Goal: Information Seeking & Learning: Learn about a topic

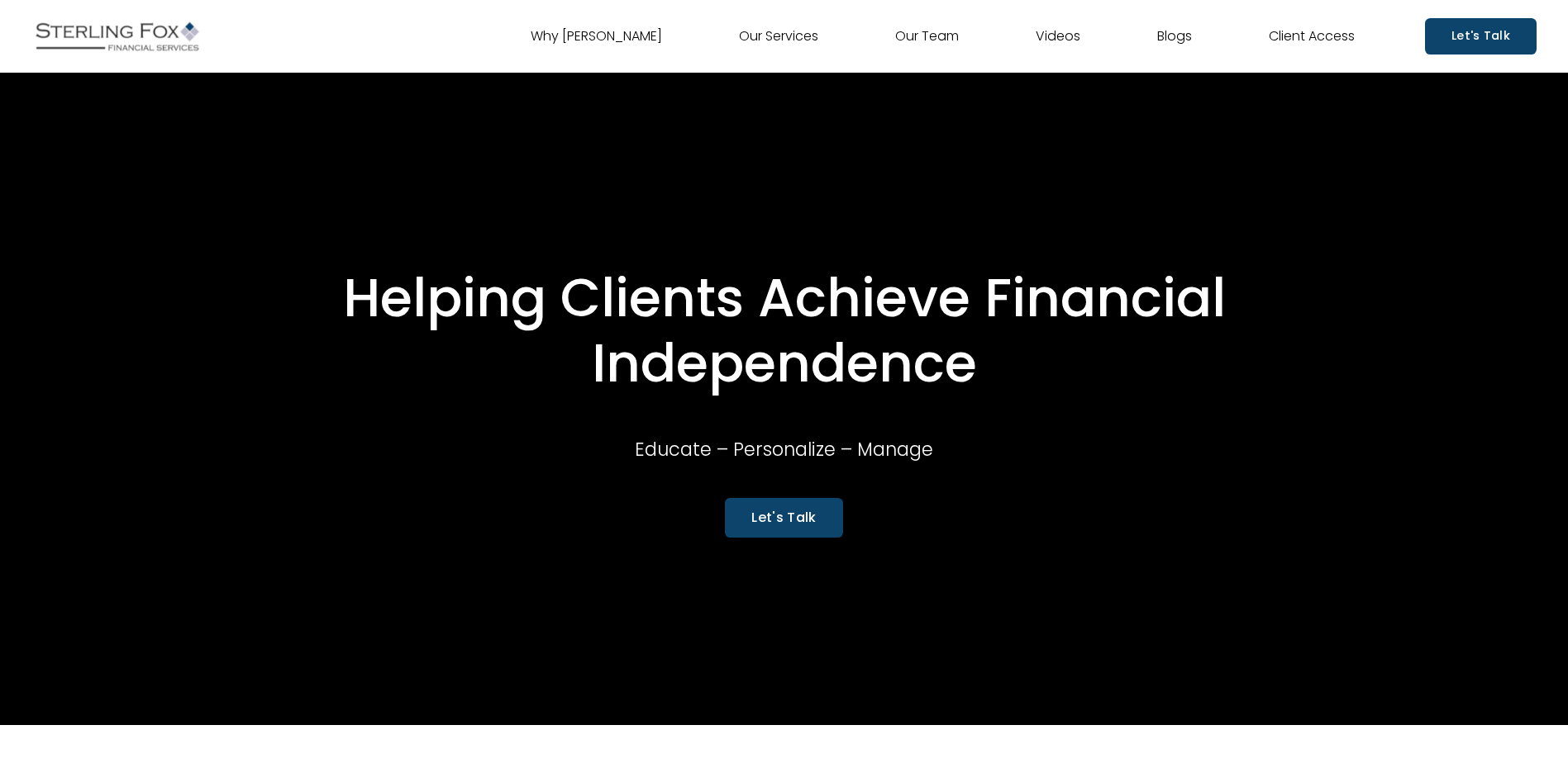
click at [912, 39] on link "Our Team" at bounding box center [926, 37] width 64 height 27
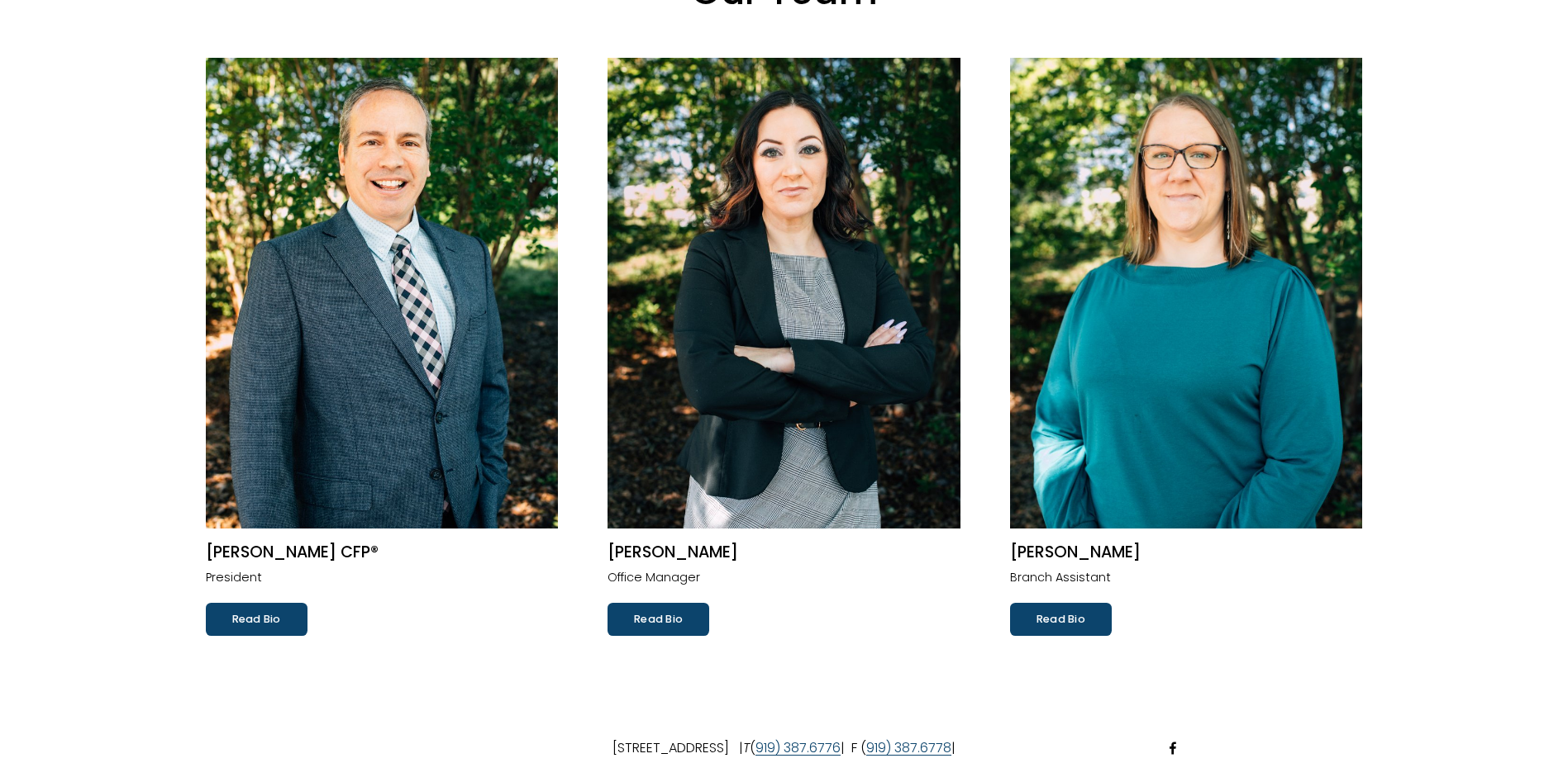
scroll to position [166, 0]
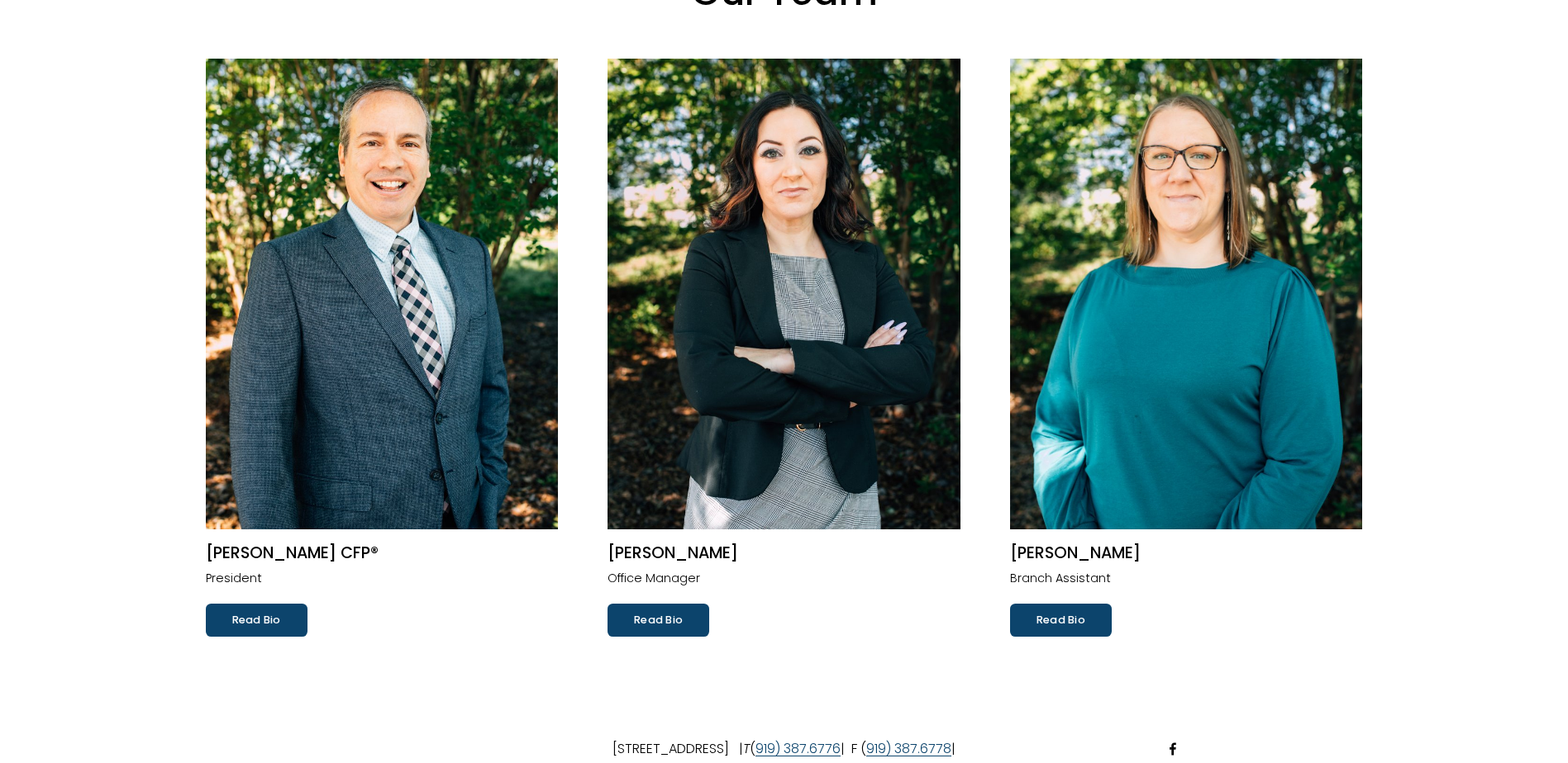
click at [252, 628] on link "Read Bio" at bounding box center [256, 620] width 101 height 33
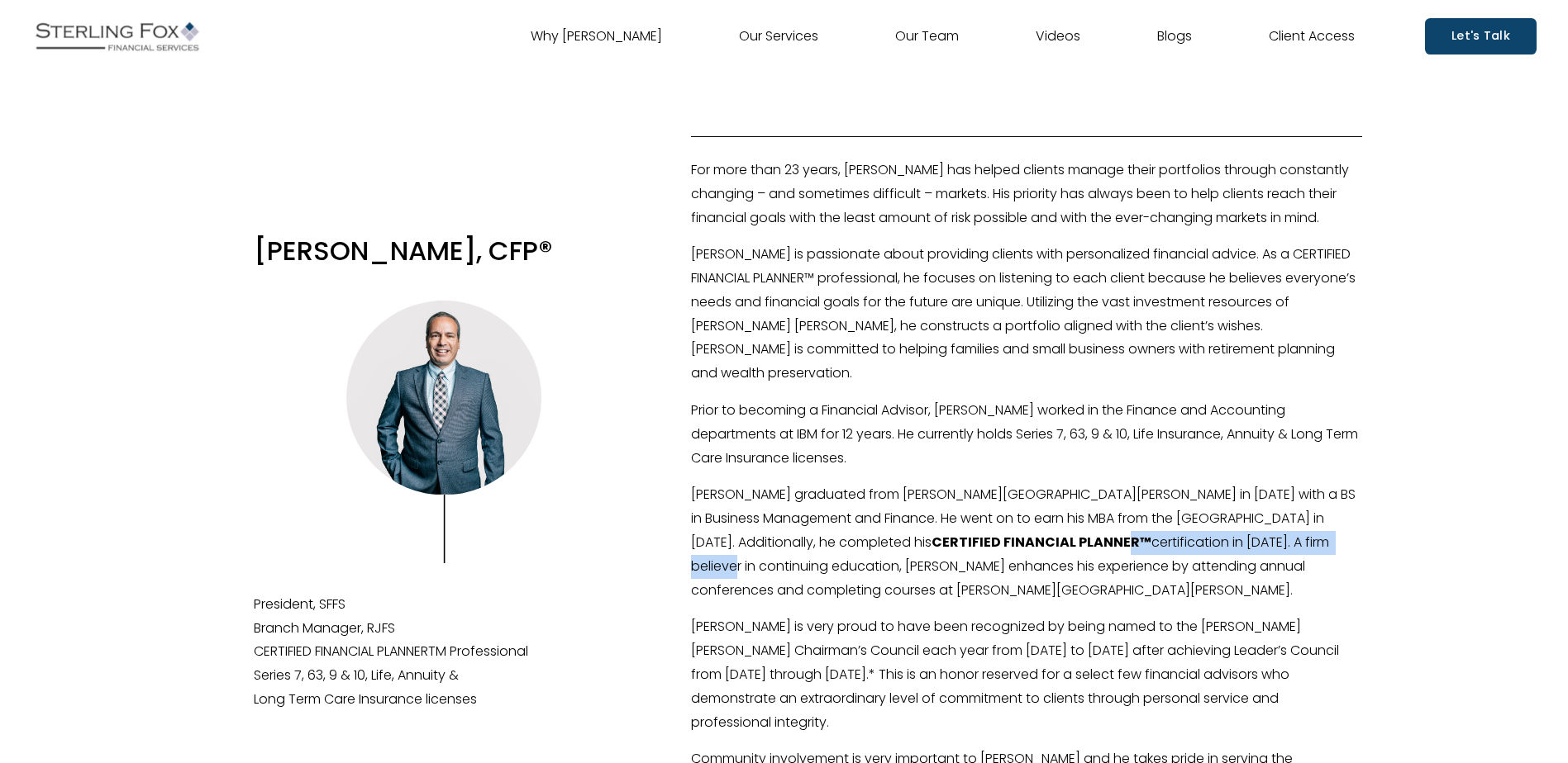
drag, startPoint x: 887, startPoint y: 523, endPoint x: 1136, endPoint y: 542, distance: 249.7
click at [1136, 542] on p "Bob graduated from Brigham Young University in 1988 with a BS in Business Manag…" at bounding box center [1026, 543] width 671 height 119
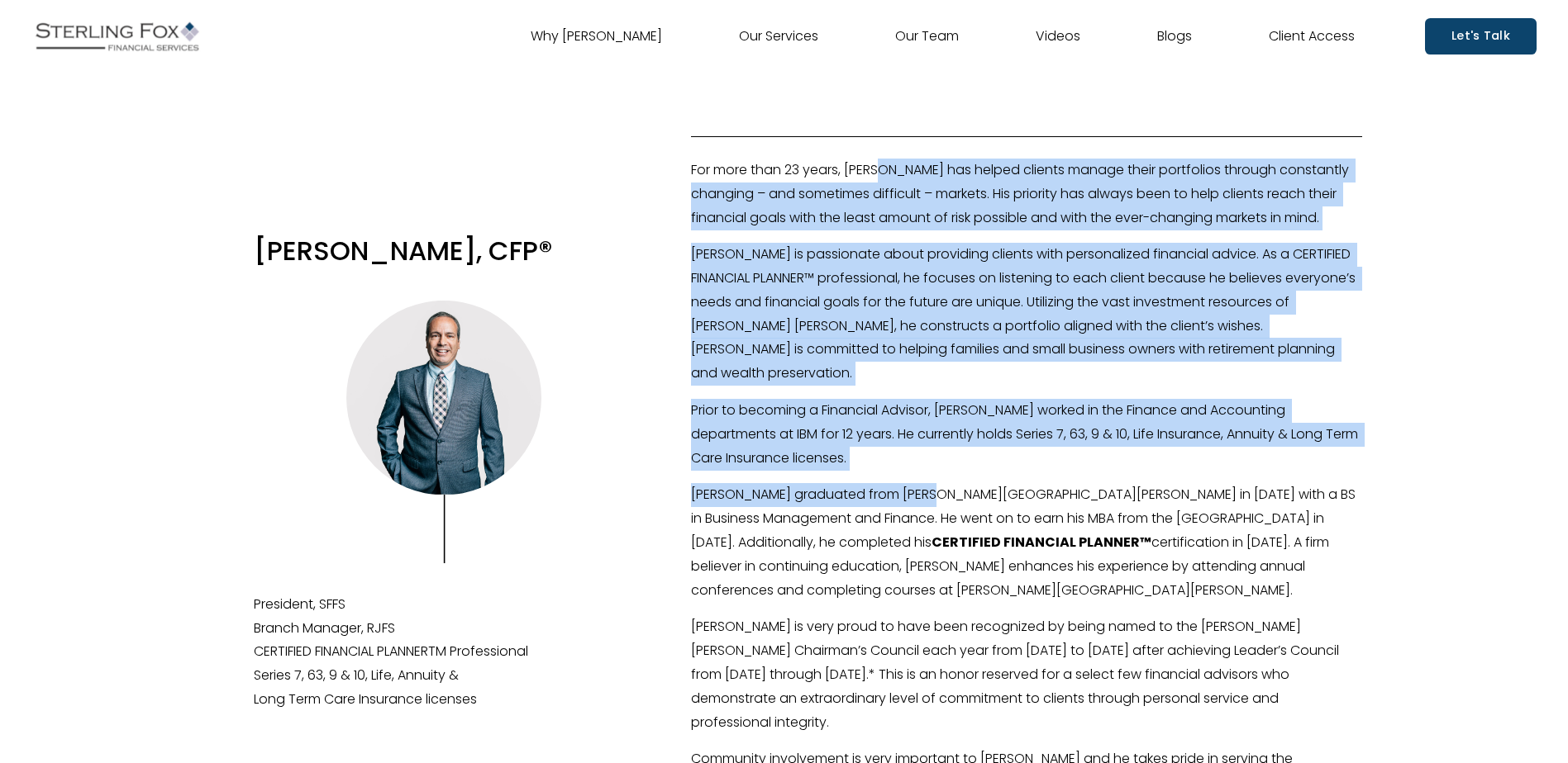
drag, startPoint x: 886, startPoint y: 185, endPoint x: 946, endPoint y: 503, distance: 323.6
click at [946, 503] on div "For more than 23 years, Bob has helped clients manage their portfolios through …" at bounding box center [1026, 668] width 671 height 1019
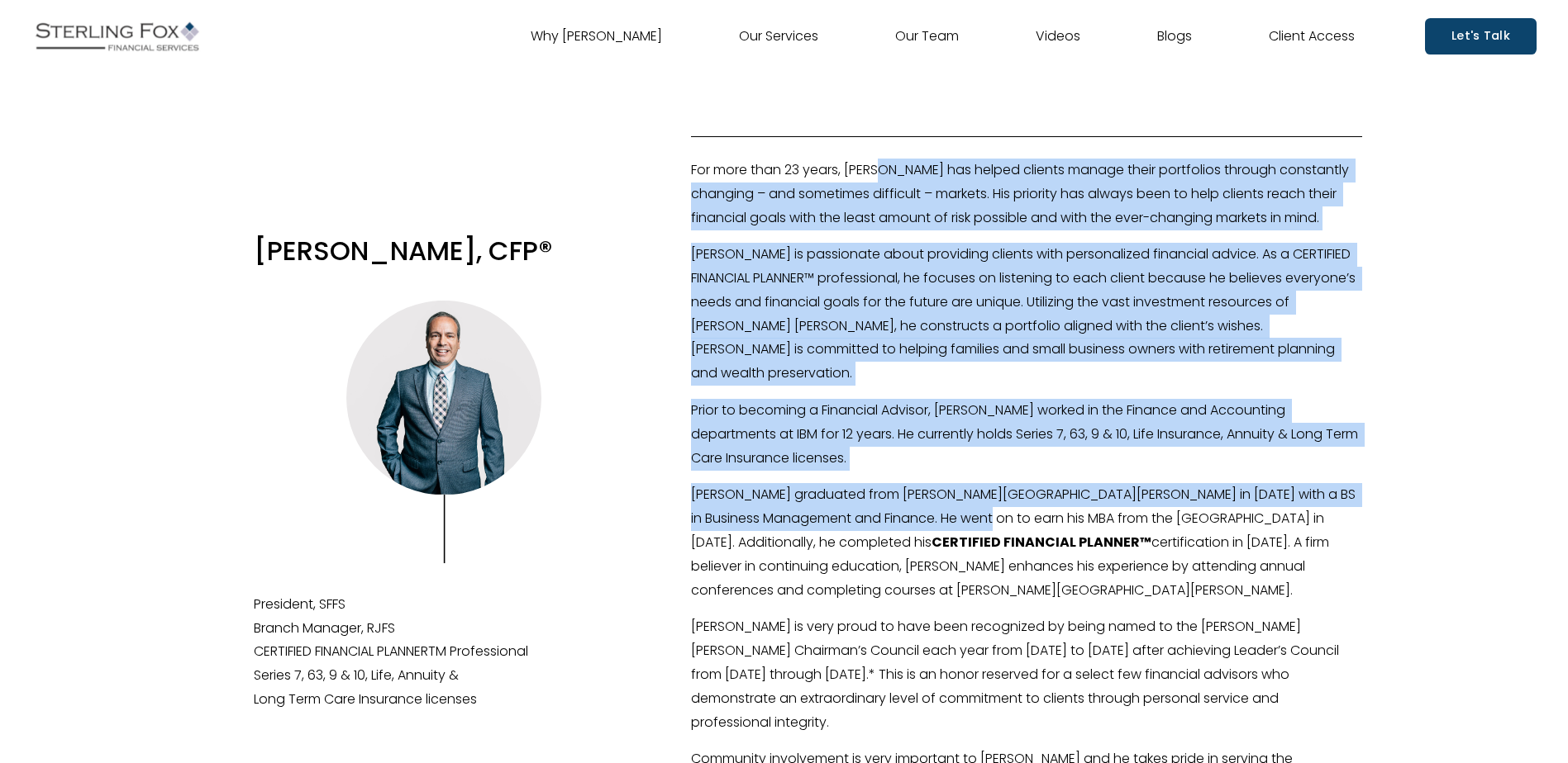
drag, startPoint x: 946, startPoint y: 503, endPoint x: 946, endPoint y: 512, distance: 9.0
click at [946, 512] on p "Bob graduated from Brigham Young University in 1988 with a BS in Business Manag…" at bounding box center [1026, 543] width 671 height 119
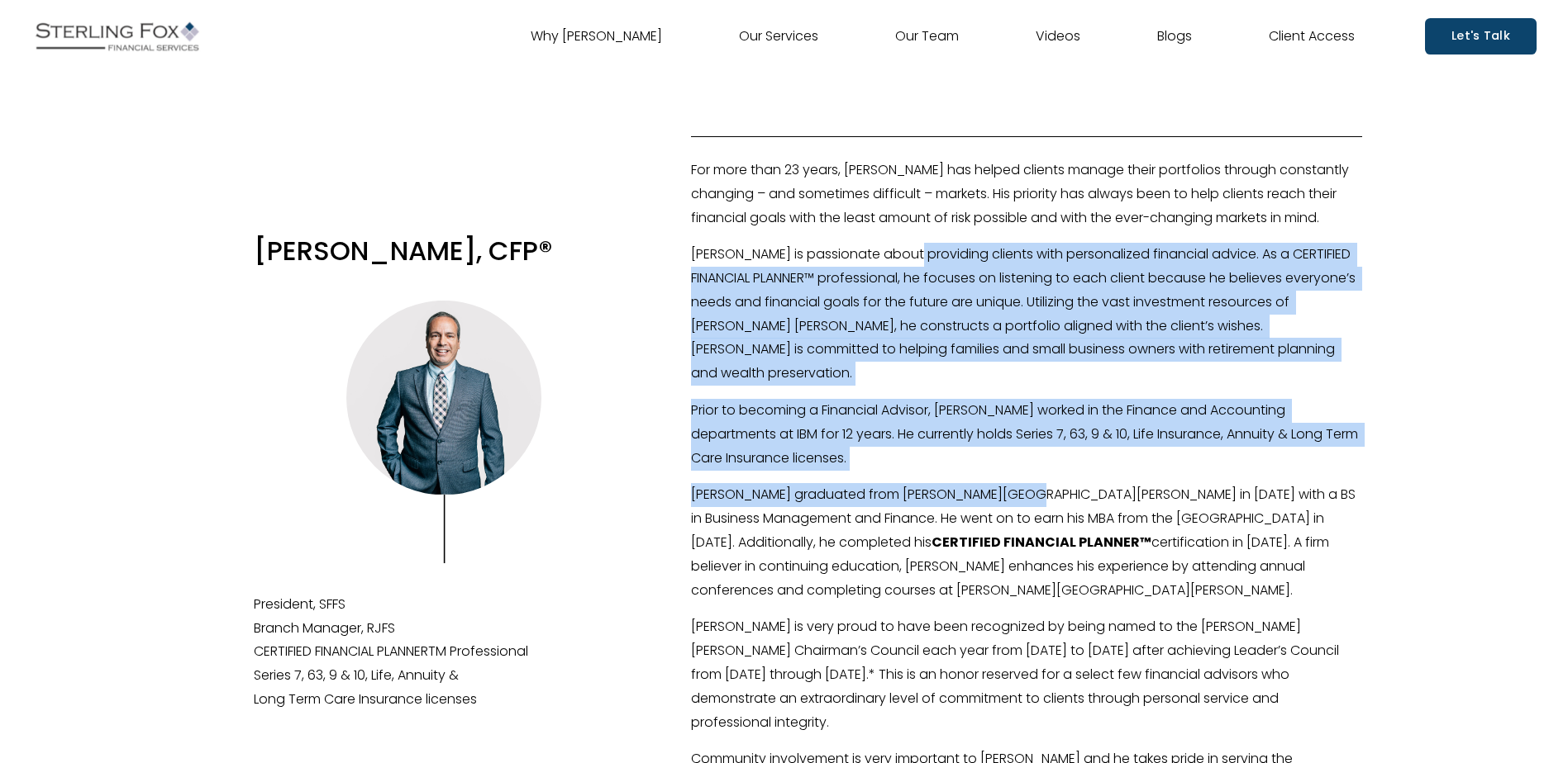
drag, startPoint x: 911, startPoint y: 261, endPoint x: 1016, endPoint y: 482, distance: 244.7
click at [1016, 482] on div "For more than 23 years, Bob has helped clients manage their portfolios through …" at bounding box center [1026, 668] width 671 height 1019
click at [1016, 484] on p "Bob graduated from Brigham Young University in 1988 with a BS in Business Manag…" at bounding box center [1026, 543] width 671 height 119
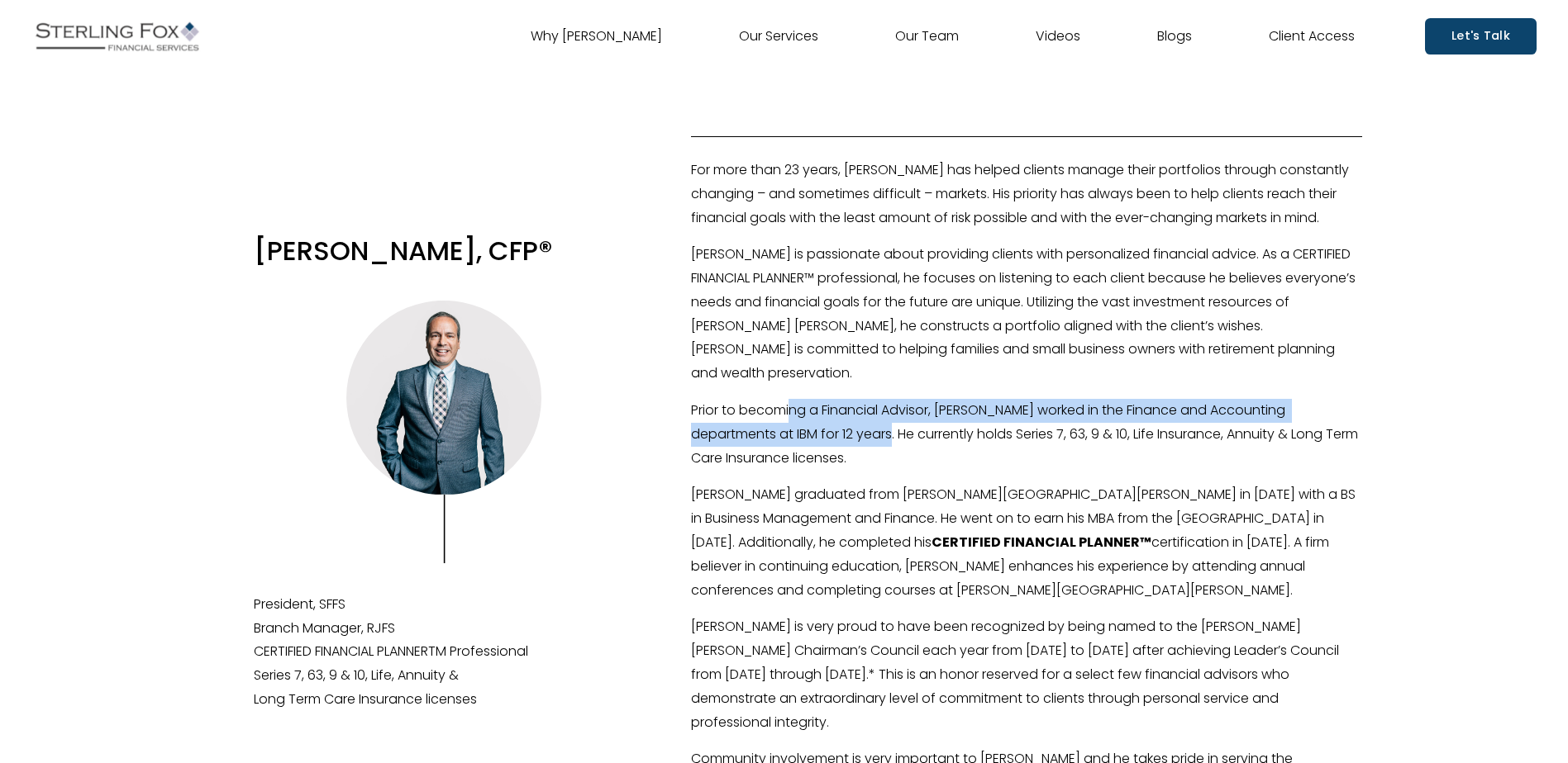
drag, startPoint x: 791, startPoint y: 388, endPoint x: 825, endPoint y: 436, distance: 58.8
click at [825, 436] on div "For more than 23 years, Bob has helped clients manage their portfolios through …" at bounding box center [1026, 668] width 671 height 1019
drag, startPoint x: 825, startPoint y: 436, endPoint x: 874, endPoint y: 475, distance: 62.6
click at [825, 436] on p "Prior to becoming a Financial Advisor, Bob worked in the Finance and Accounting…" at bounding box center [1026, 434] width 671 height 71
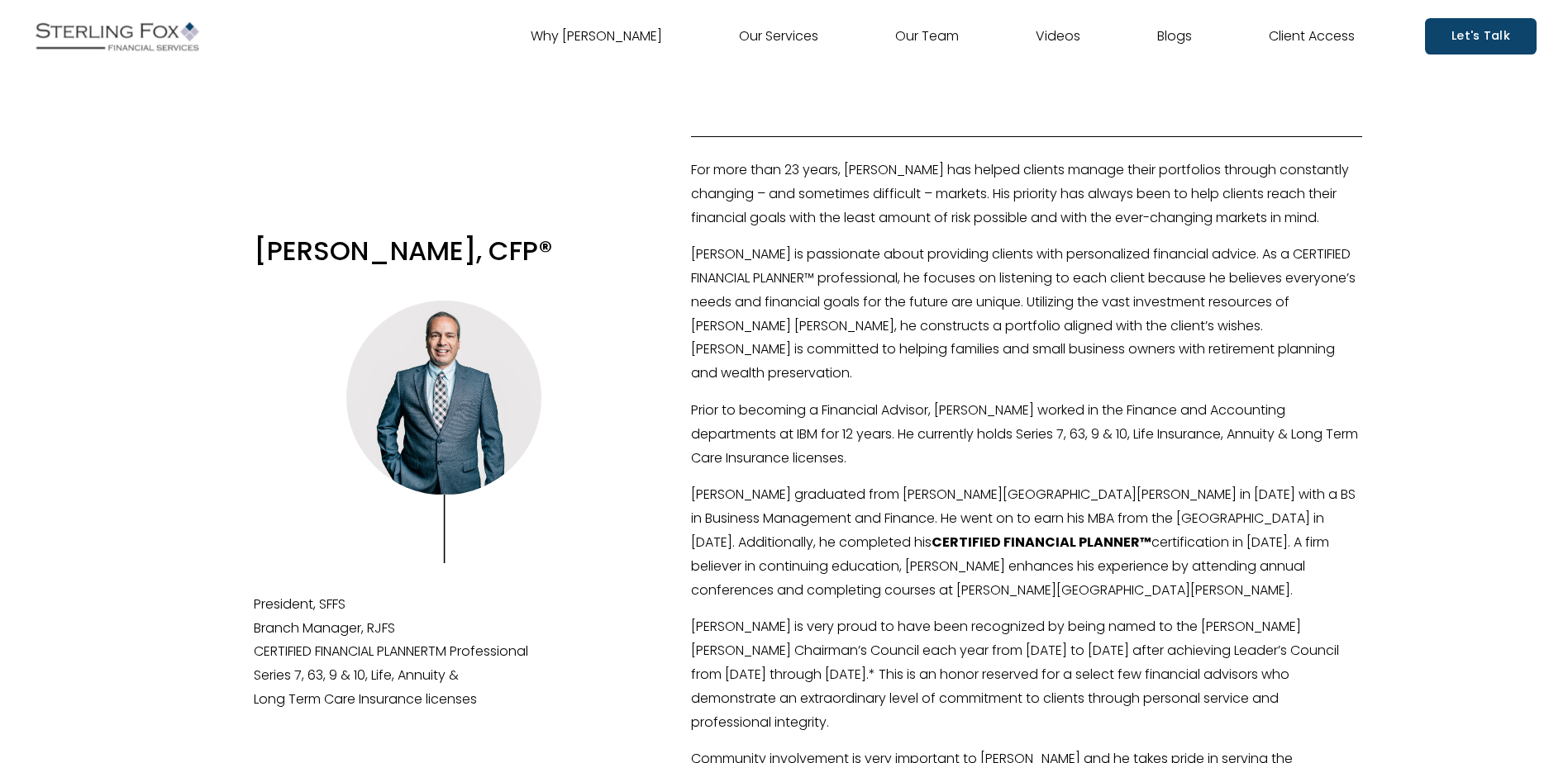
click at [784, 33] on link "Our Services" at bounding box center [779, 37] width 80 height 27
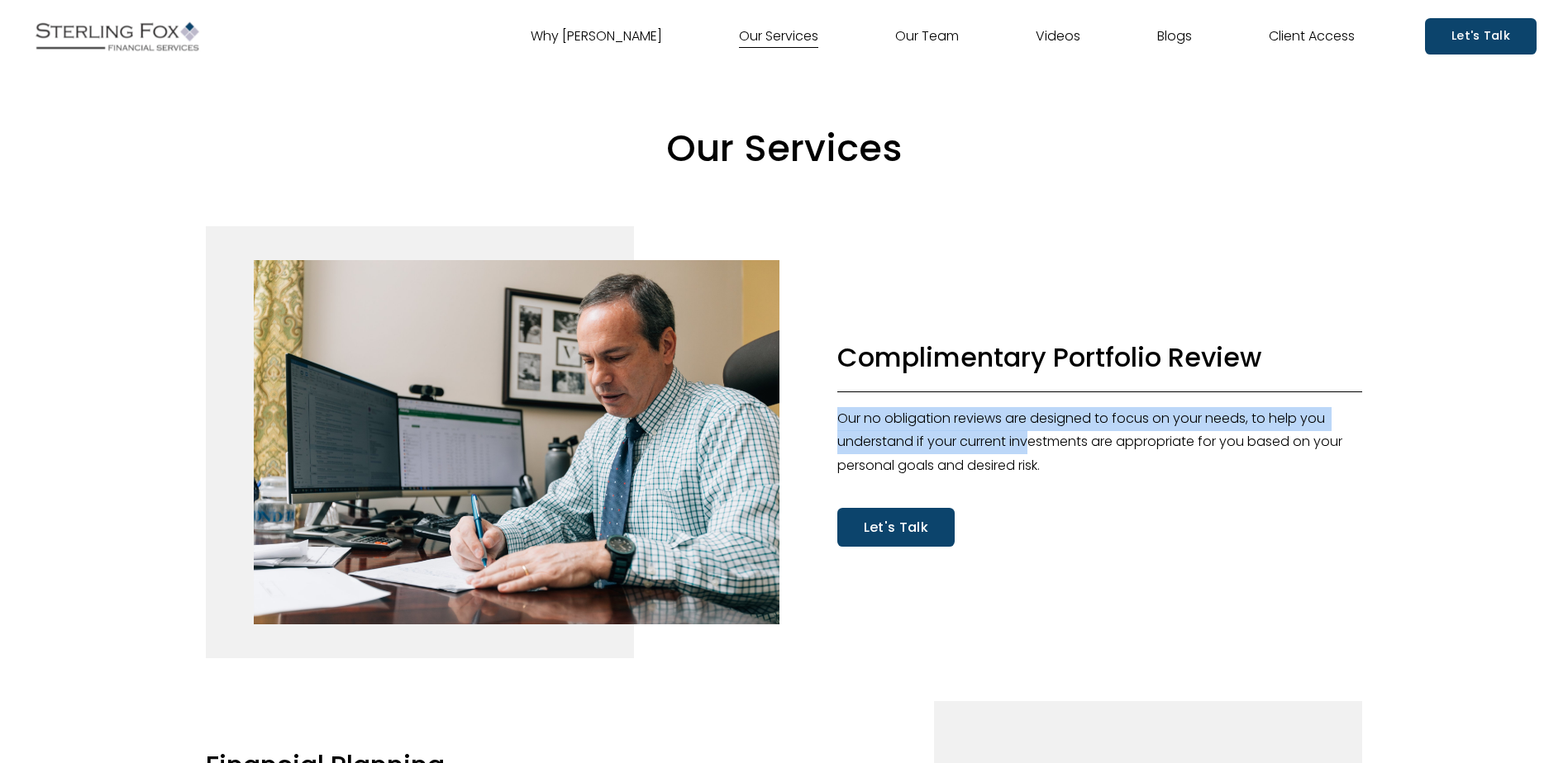
drag, startPoint x: 1008, startPoint y: 411, endPoint x: 1032, endPoint y: 453, distance: 48.4
click at [1032, 453] on p "Our no obligation reviews are designed to focus on your needs, to help you unde…" at bounding box center [1100, 442] width 526 height 71
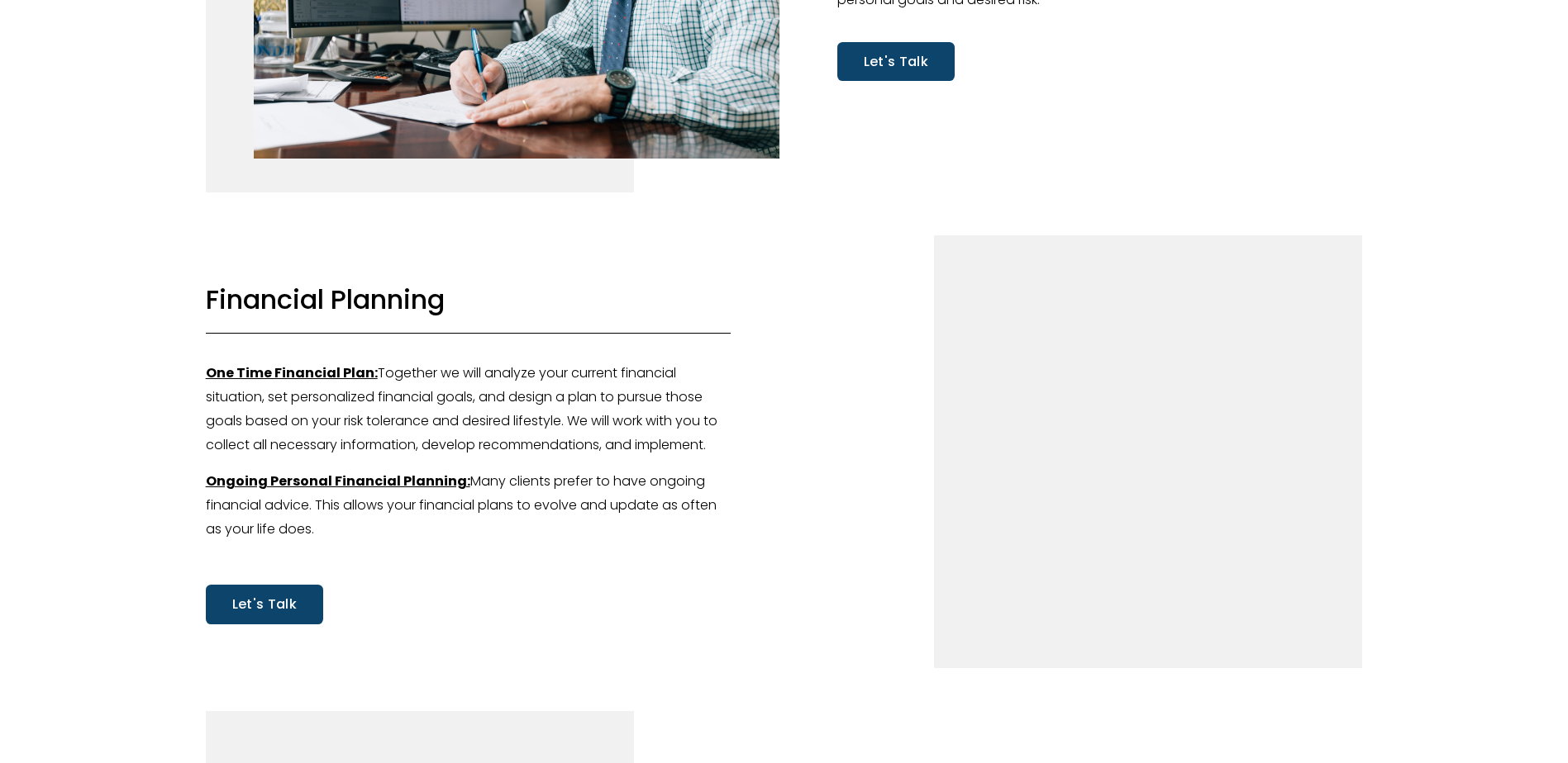
scroll to position [496, 0]
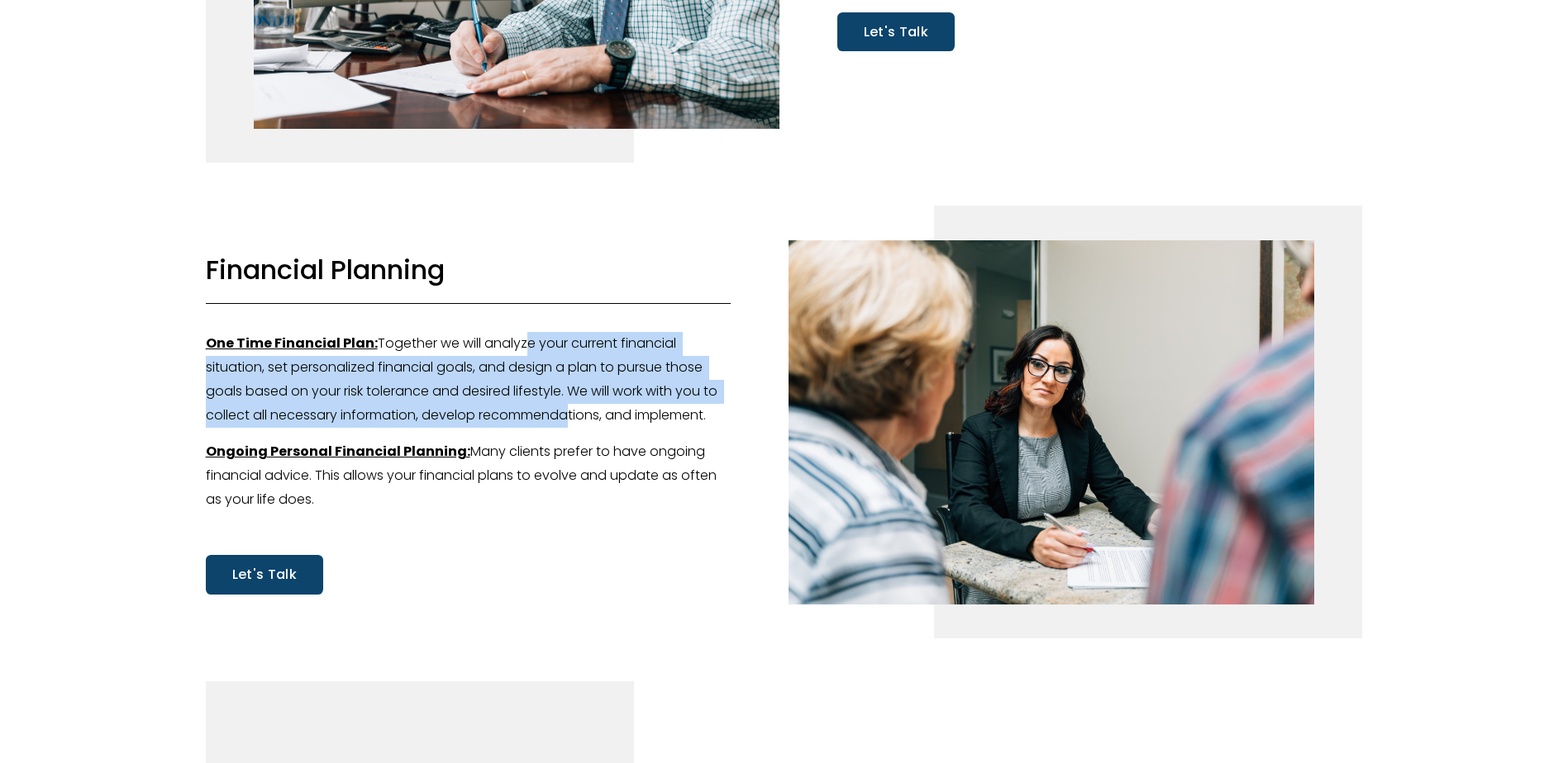
drag, startPoint x: 518, startPoint y: 345, endPoint x: 555, endPoint y: 412, distance: 76.5
click at [555, 412] on p "One Time Financial Plan: Together we will analyze your current financial situat…" at bounding box center [469, 380] width 526 height 95
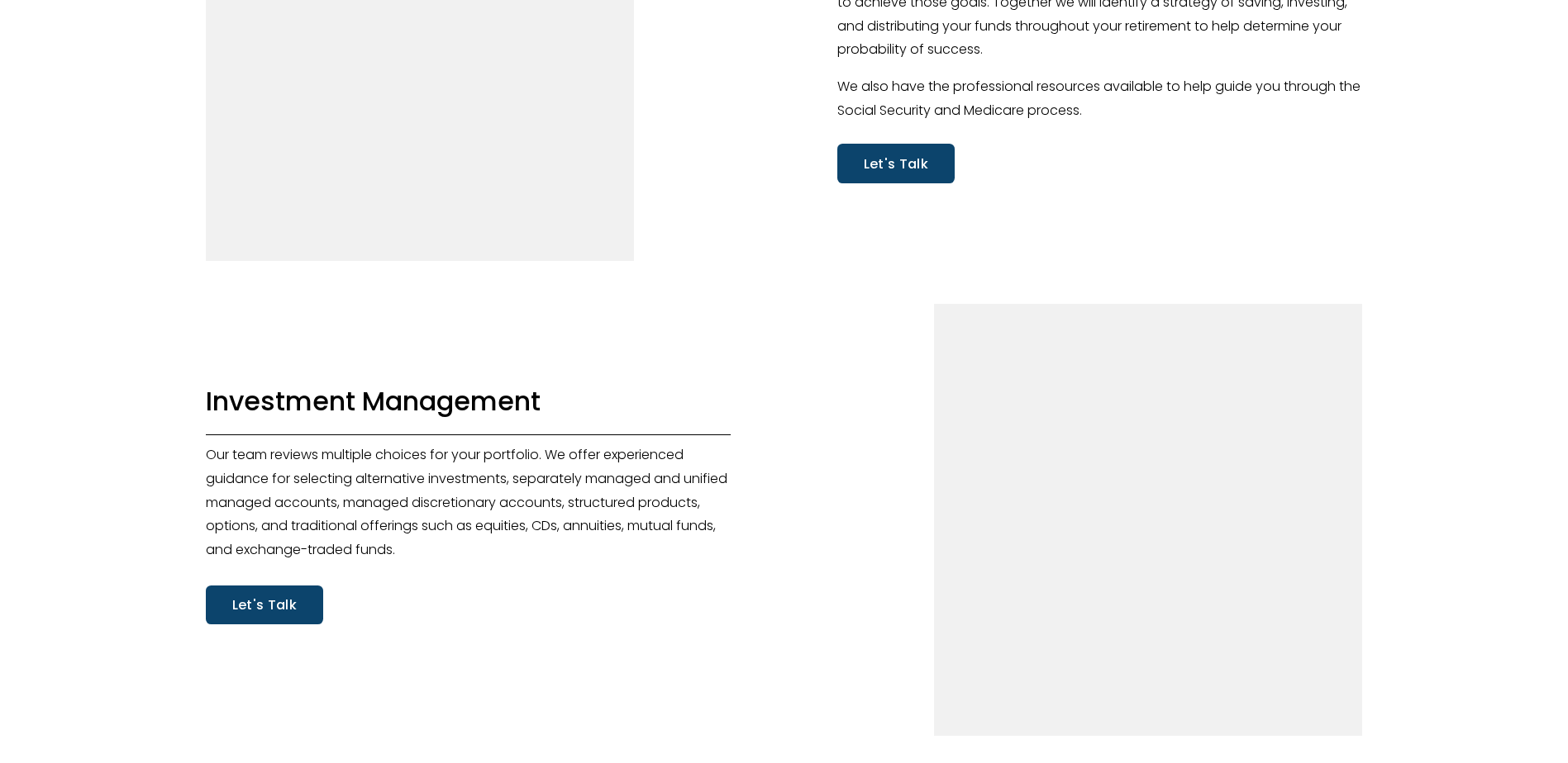
scroll to position [1487, 0]
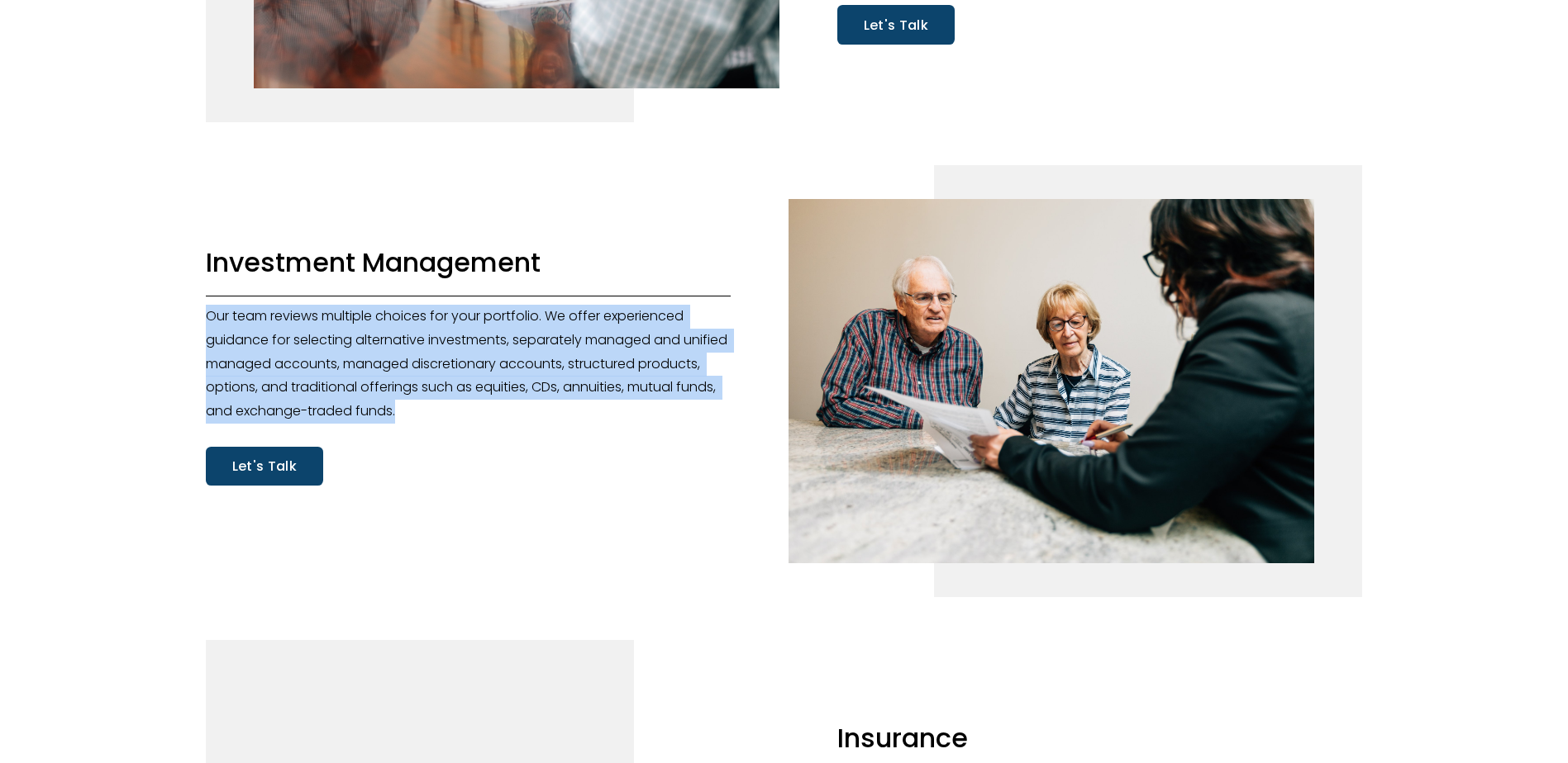
drag, startPoint x: 366, startPoint y: 323, endPoint x: 543, endPoint y: 411, distance: 197.7
click at [543, 411] on p "Our team reviews multiple choices for your portfolio. We offer experienced guid…" at bounding box center [469, 364] width 526 height 119
drag, startPoint x: 527, startPoint y: 413, endPoint x: 505, endPoint y: 317, distance: 98.5
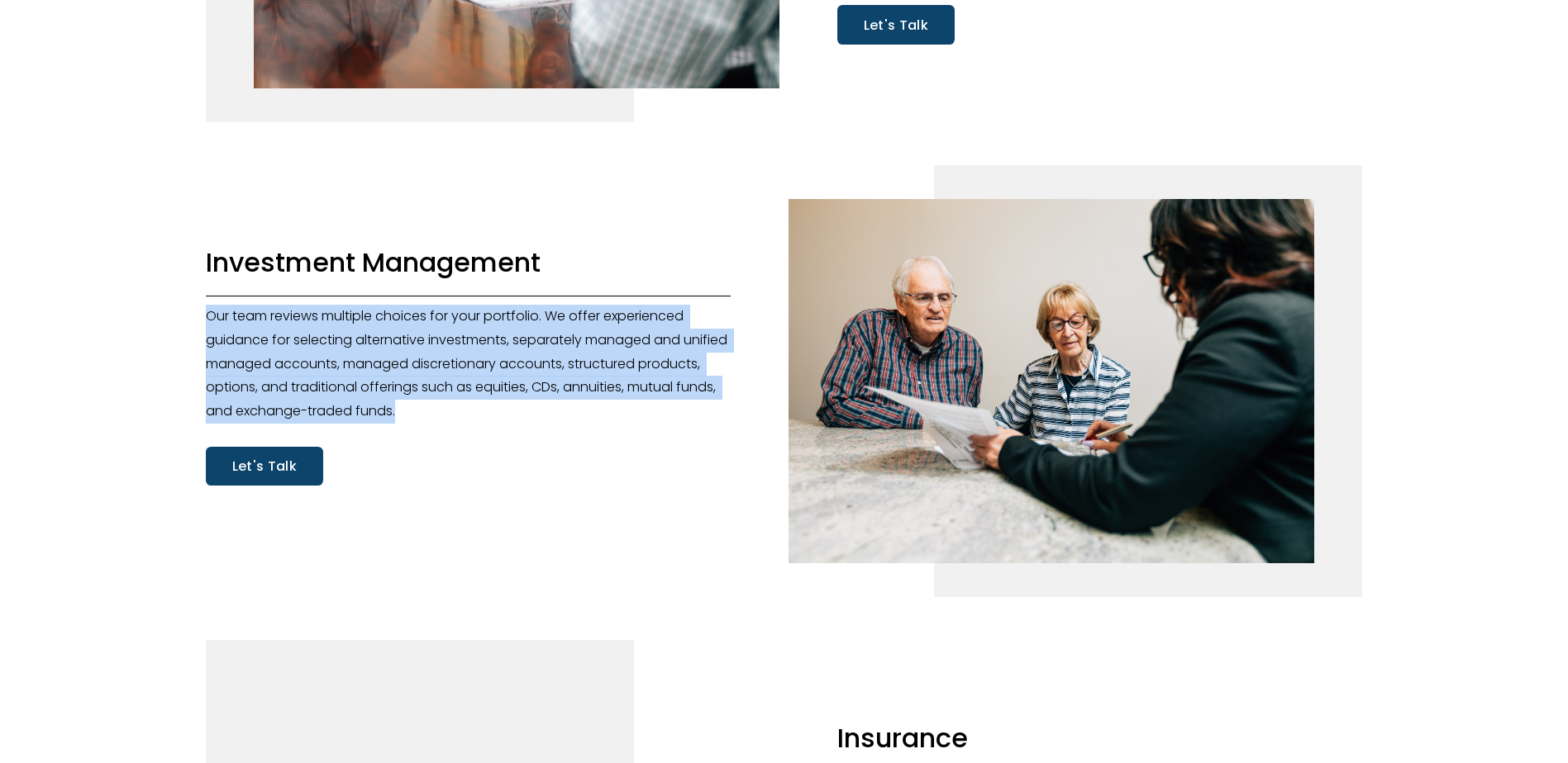
click at [505, 317] on div at bounding box center [469, 296] width 526 height 58
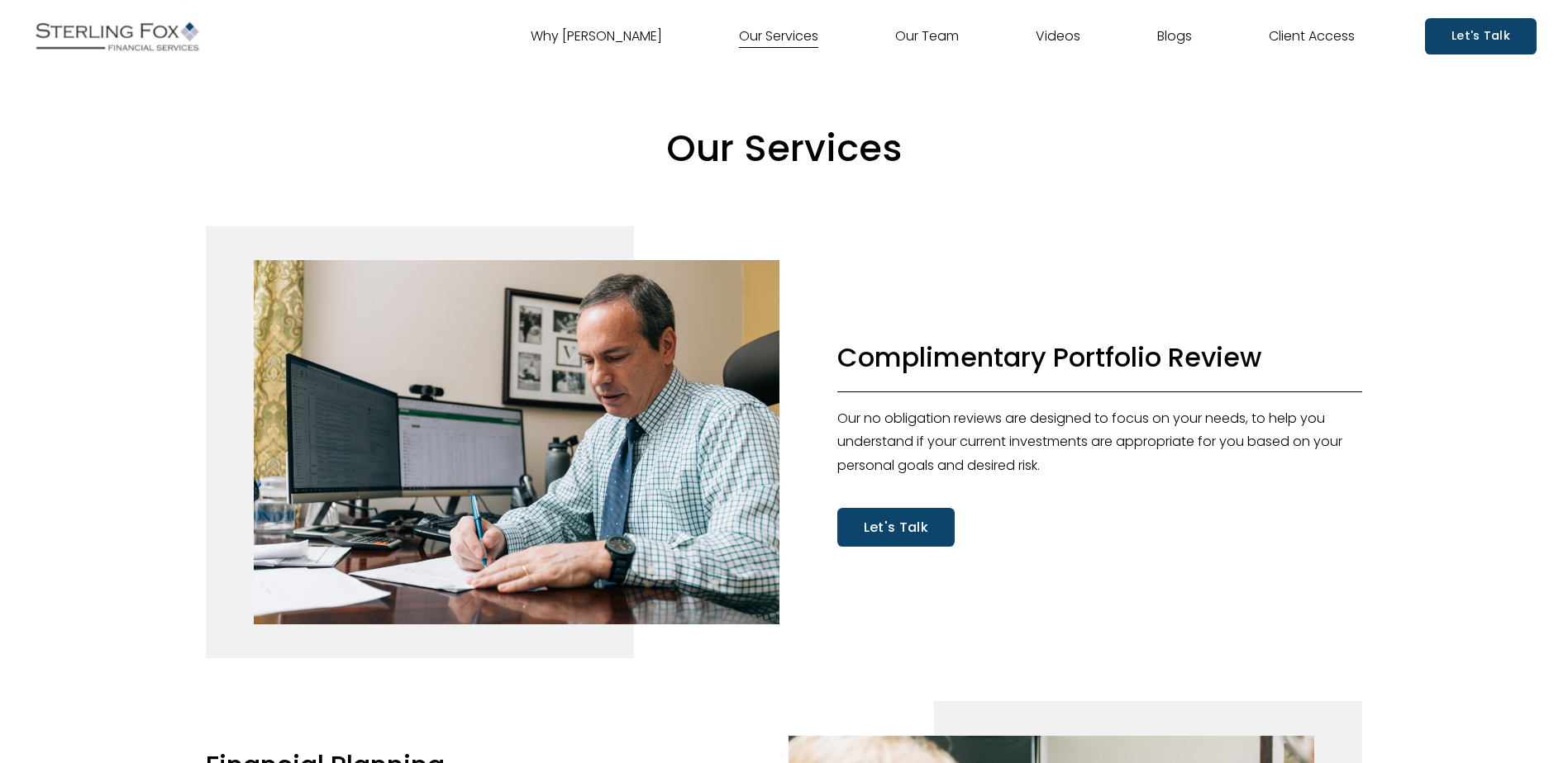
scroll to position [316, 0]
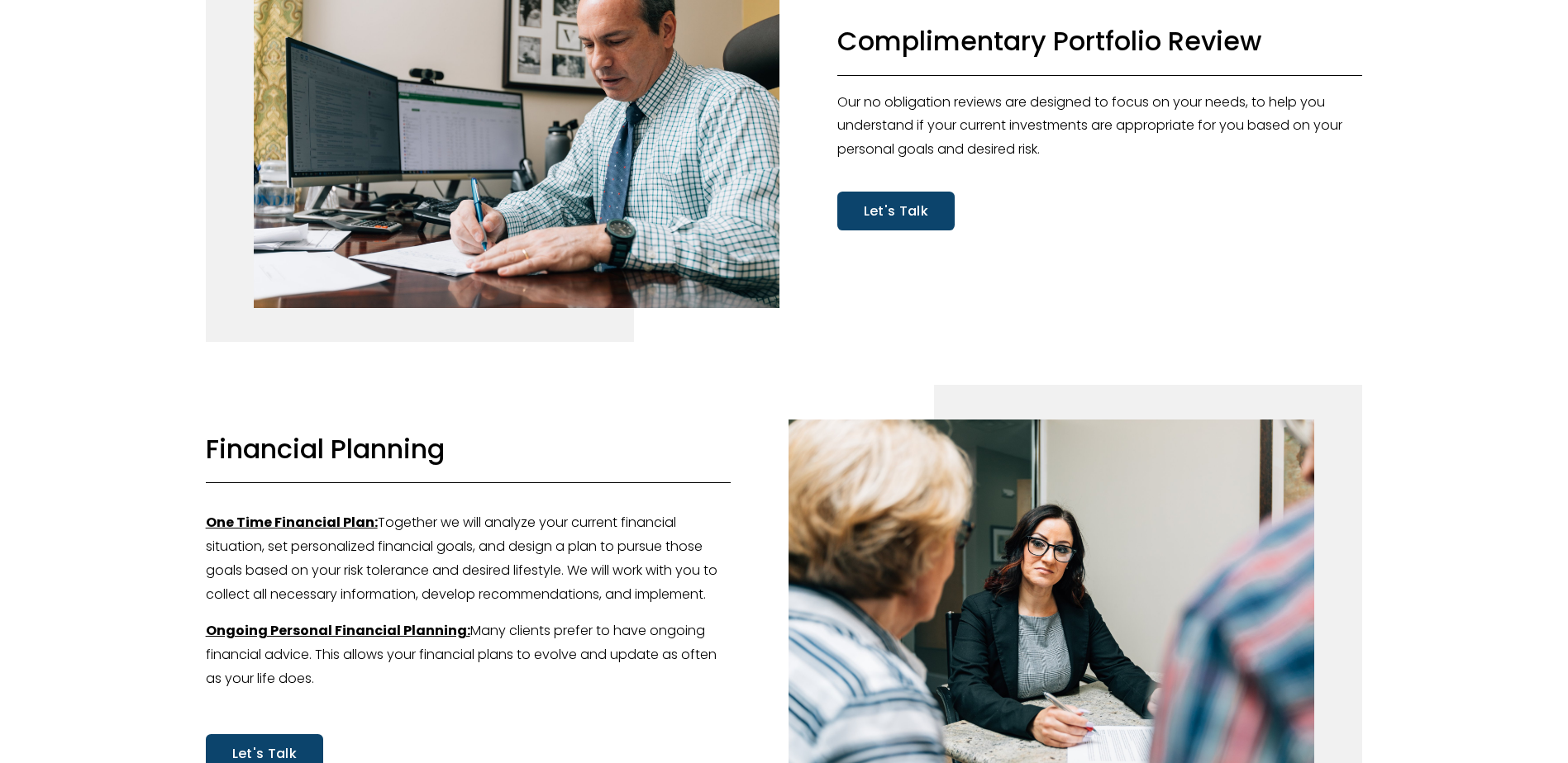
click at [898, 229] on link "Let's Talk" at bounding box center [896, 210] width 117 height 39
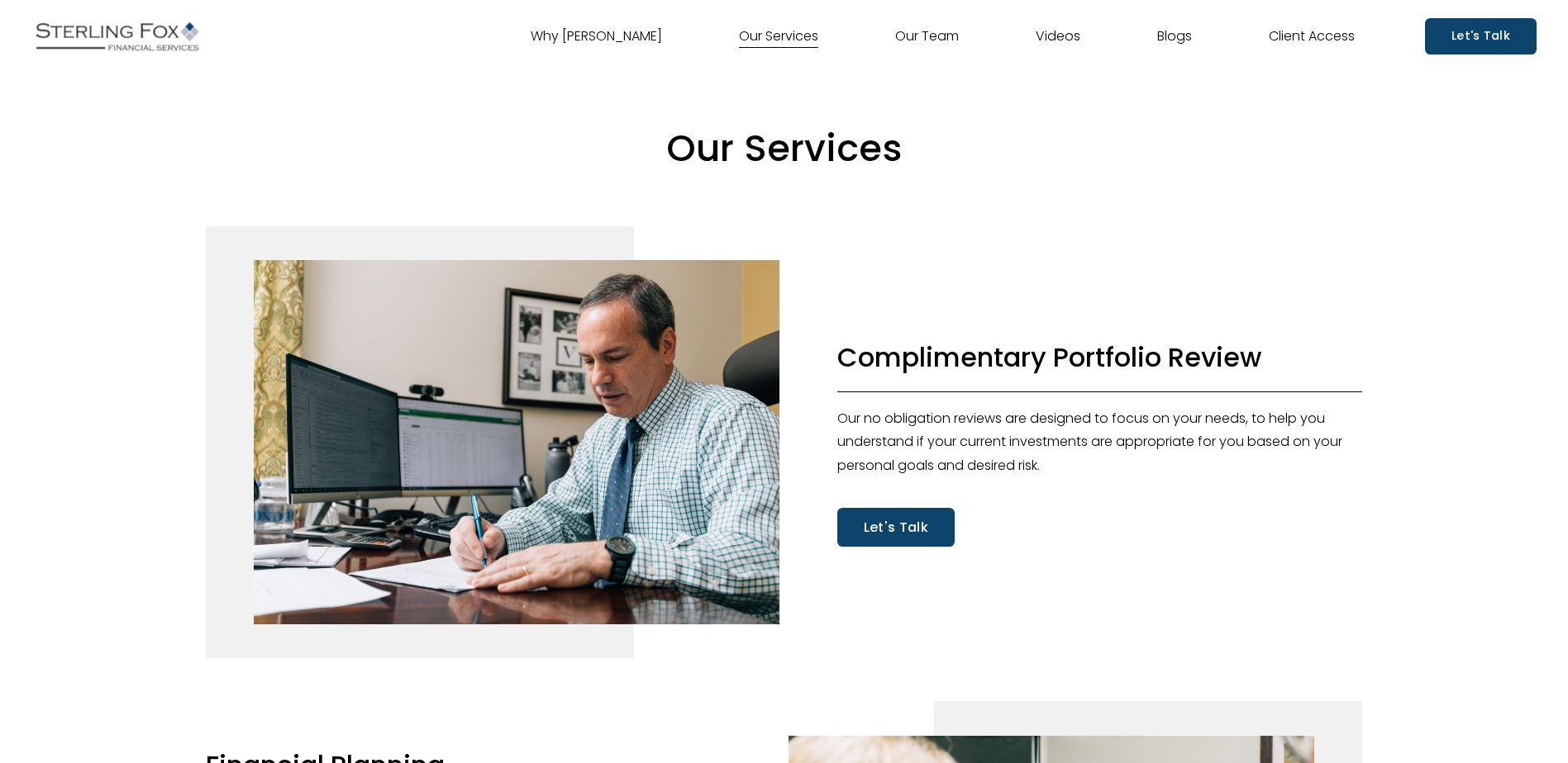
click at [605, 33] on link "Why [PERSON_NAME]" at bounding box center [596, 37] width 132 height 27
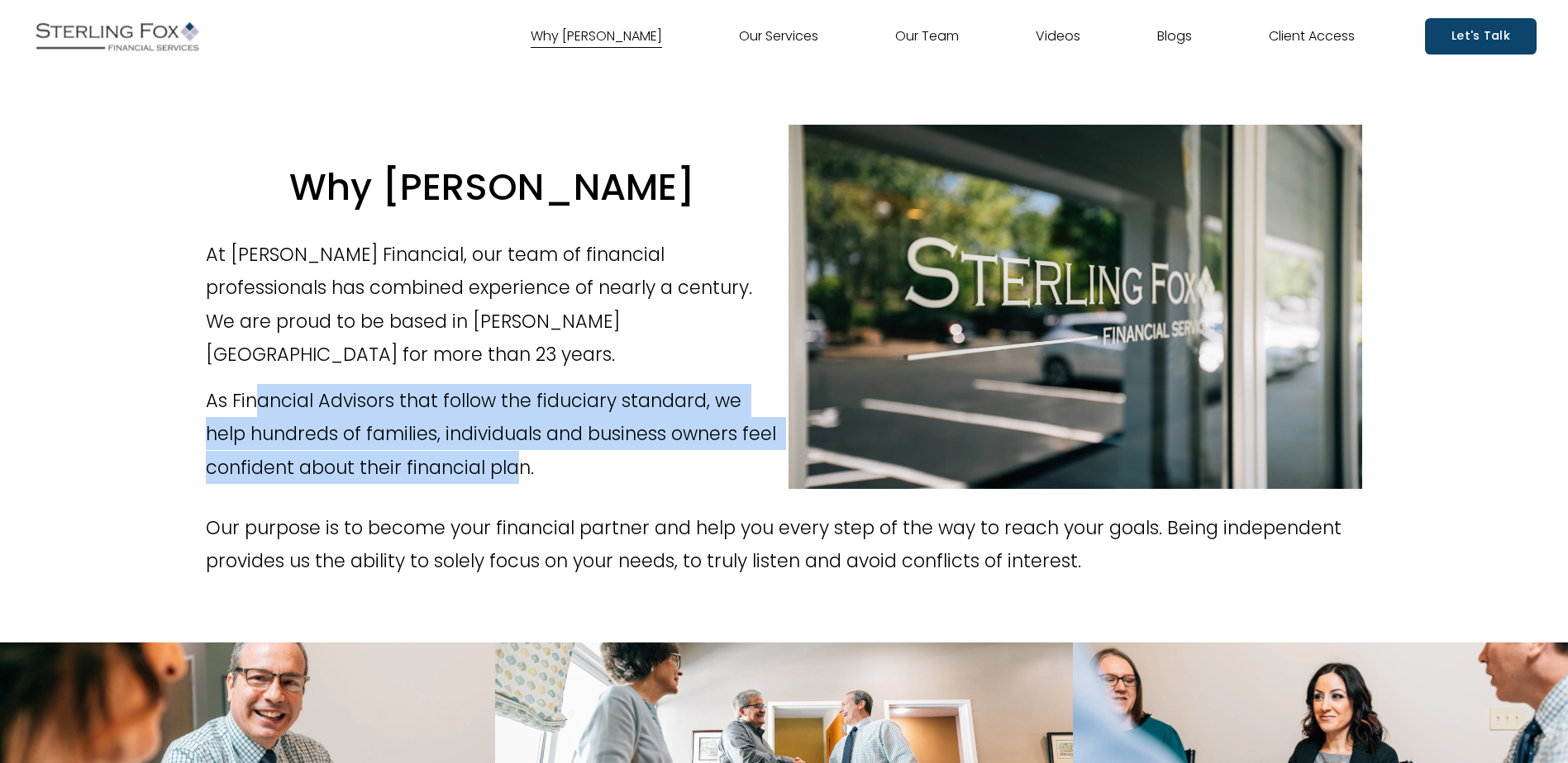
drag, startPoint x: 263, startPoint y: 384, endPoint x: 557, endPoint y: 443, distance: 299.9
click at [557, 443] on p "As Financial Advisors that follow the fiduciary standard, we help hundreds of f…" at bounding box center [493, 434] width 573 height 100
drag, startPoint x: 464, startPoint y: 445, endPoint x: 489, endPoint y: 393, distance: 57.7
click at [489, 393] on p "As Financial Advisors that follow the fiduciary standard, we help hundreds of f…" at bounding box center [493, 434] width 573 height 100
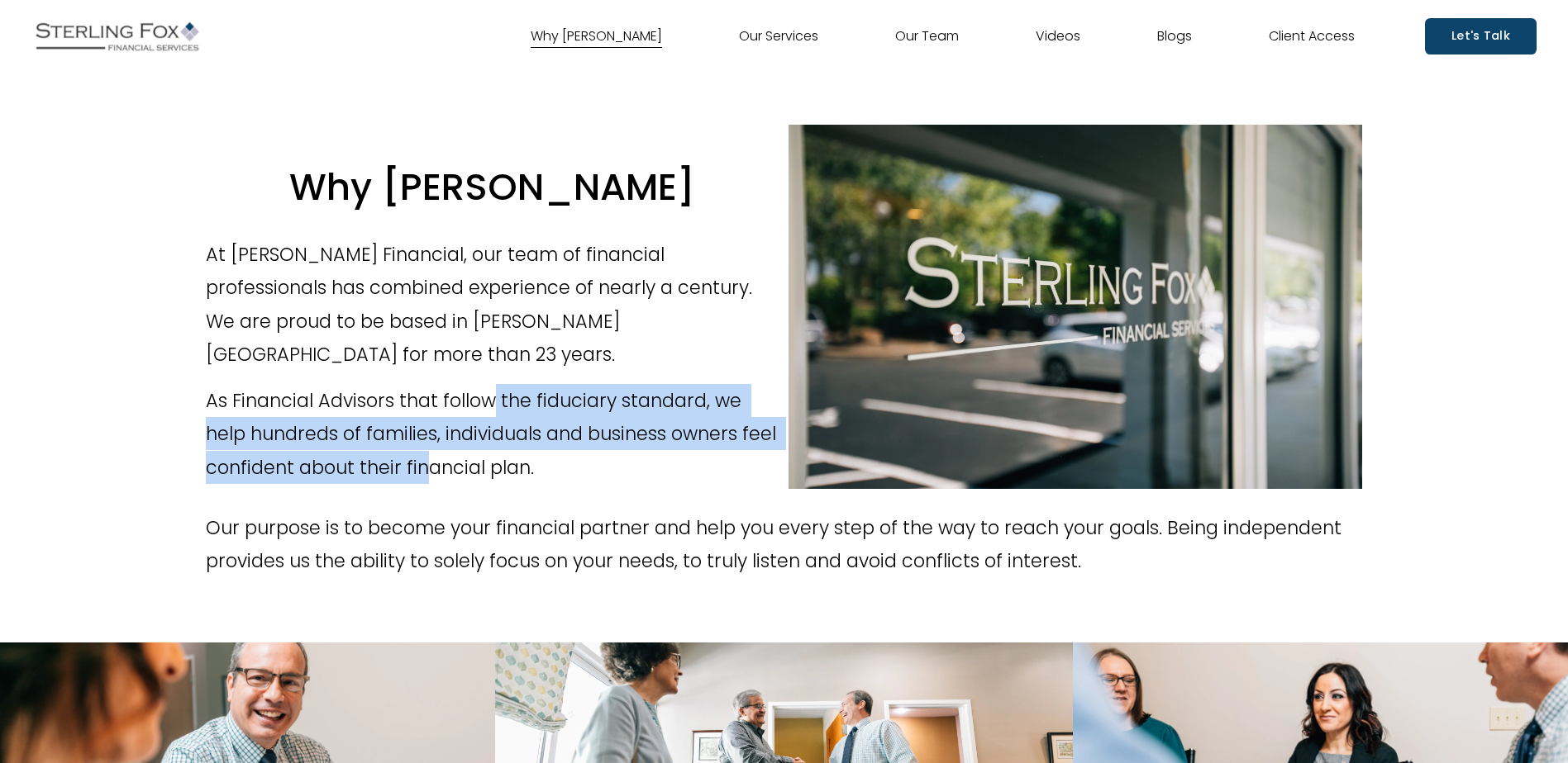
click at [489, 393] on p "As Financial Advisors that follow the fiduciary standard, we help hundreds of f…" at bounding box center [493, 434] width 573 height 100
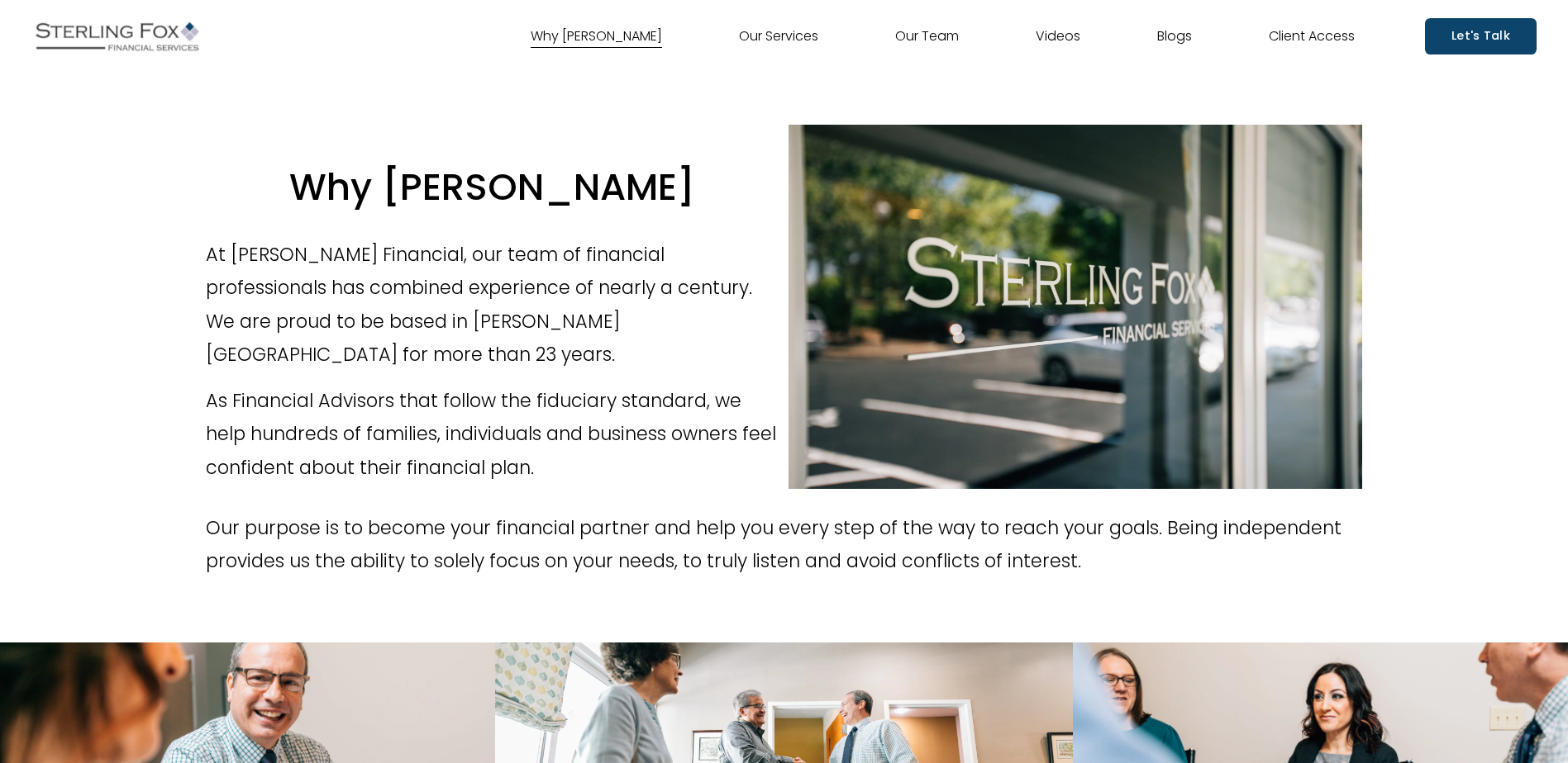
click at [910, 32] on link "Our Team" at bounding box center [926, 37] width 64 height 27
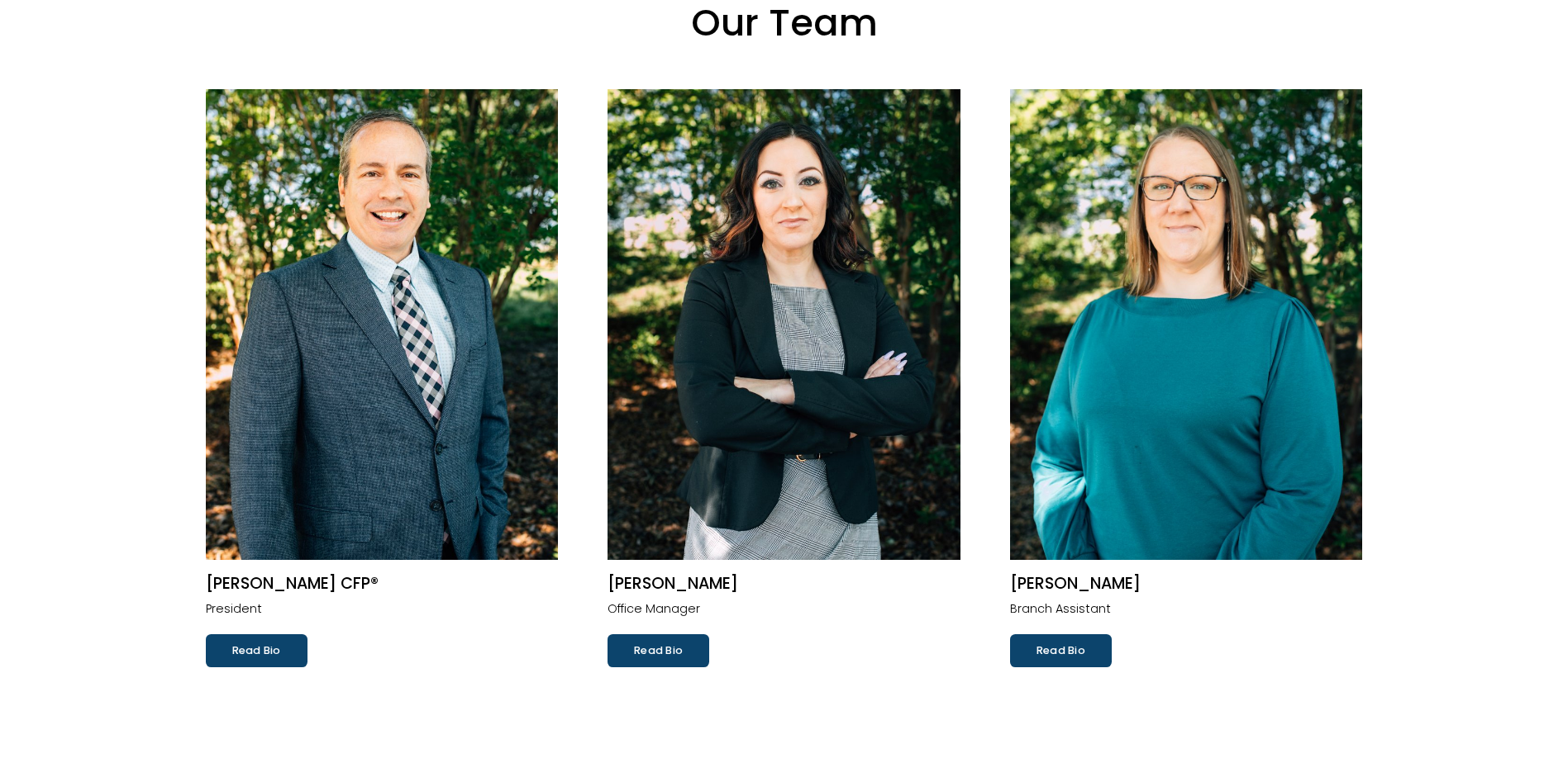
scroll to position [166, 0]
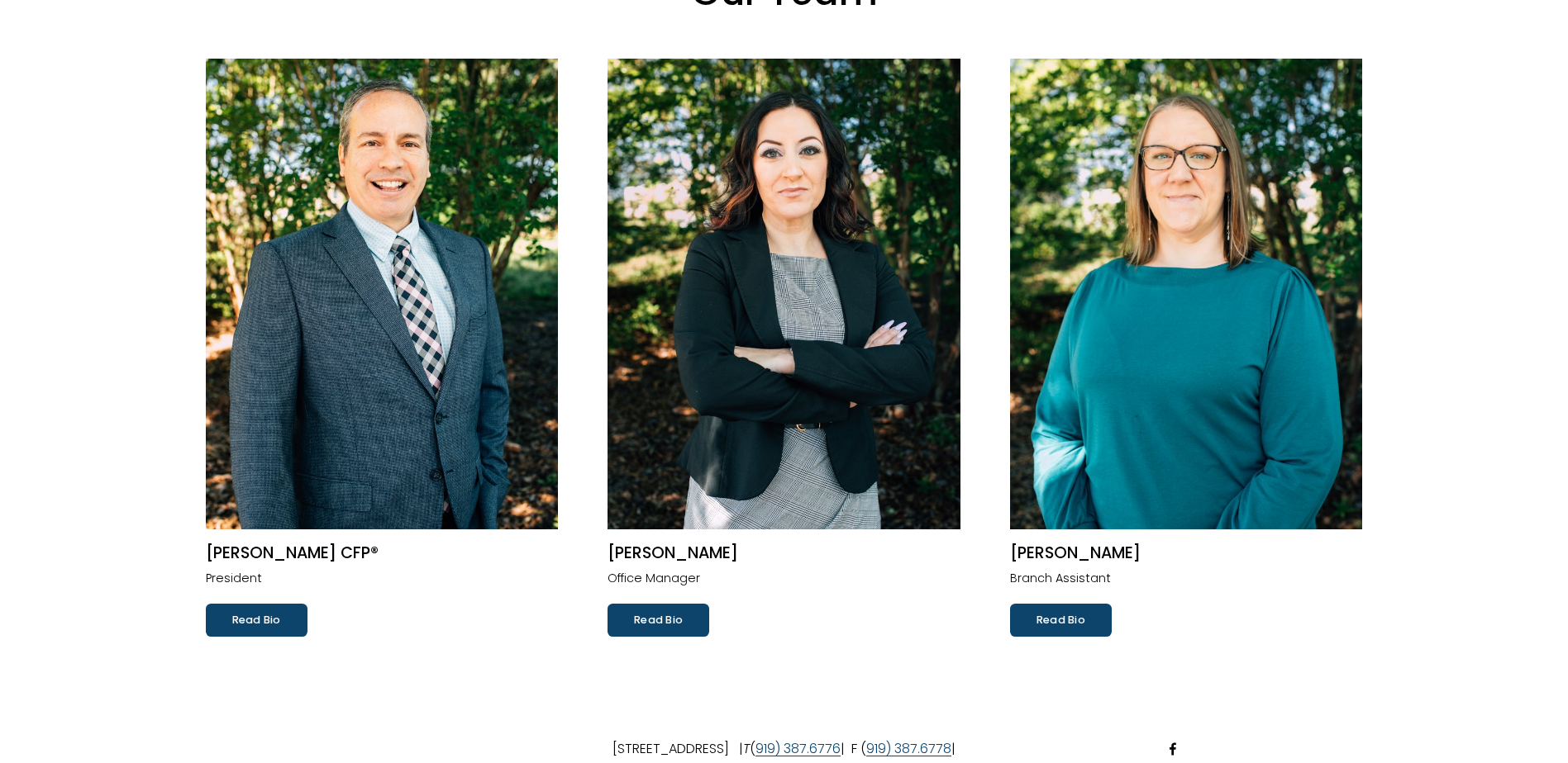
click at [672, 609] on link "Read Bio" at bounding box center [658, 620] width 101 height 33
click at [241, 619] on link "Read Bio" at bounding box center [256, 620] width 101 height 33
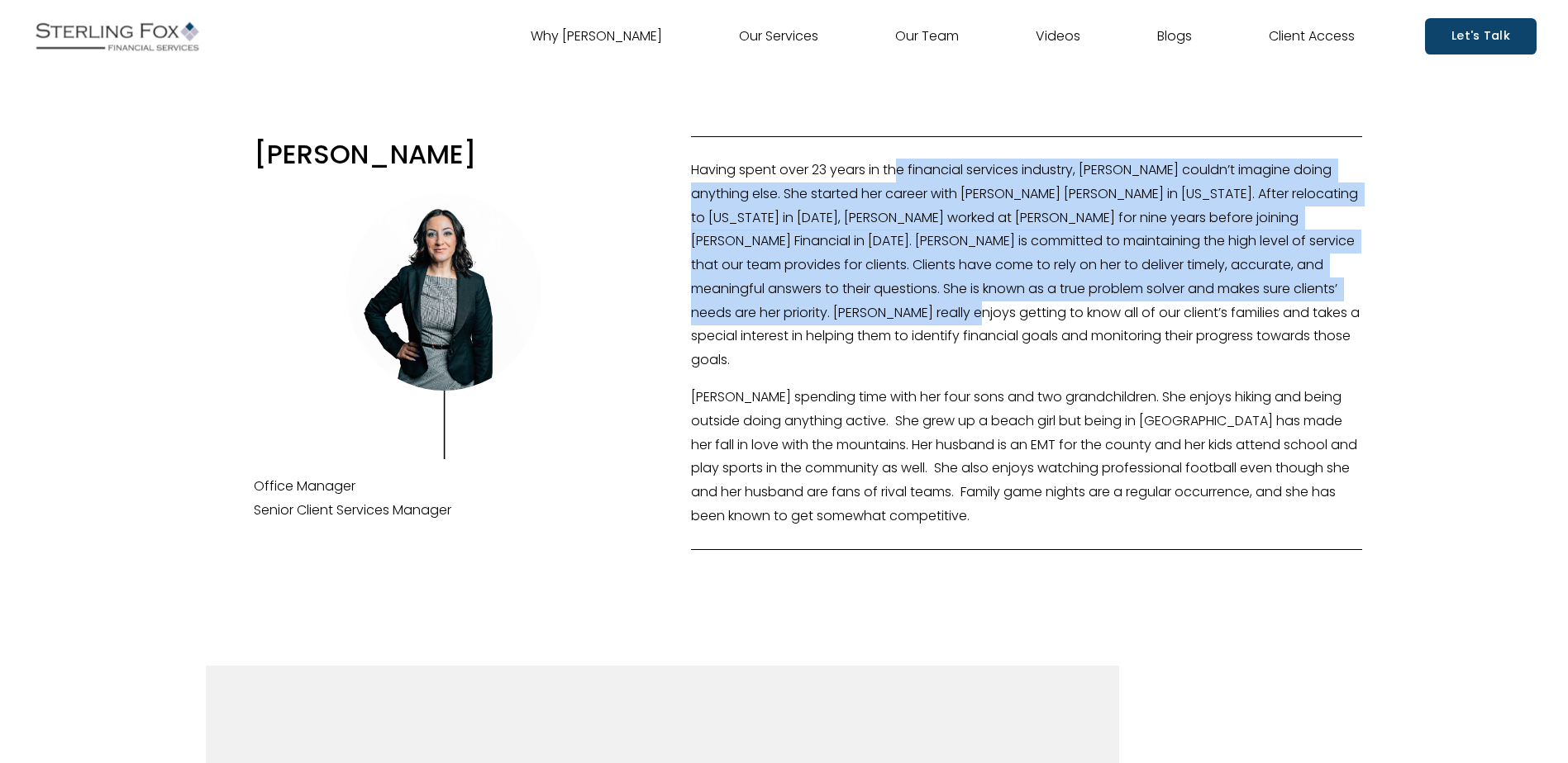
drag, startPoint x: 901, startPoint y: 171, endPoint x: 963, endPoint y: 332, distance: 172.5
click at [963, 332] on p "Having spent over 23 years in the financial services industry, [PERSON_NAME] co…" at bounding box center [1026, 265] width 671 height 214
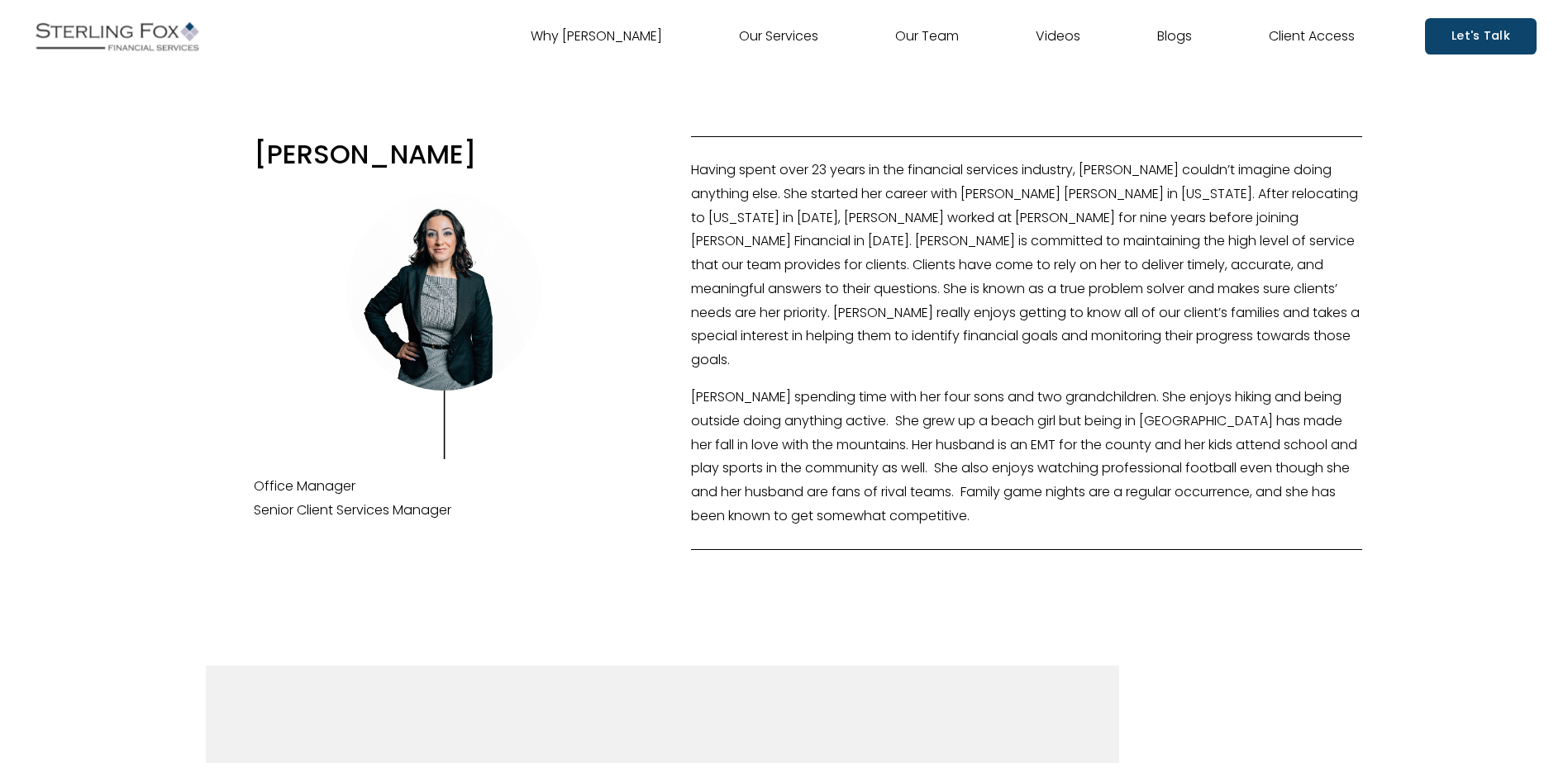
drag, startPoint x: 963, startPoint y: 332, endPoint x: 961, endPoint y: 341, distance: 9.2
click at [961, 341] on p "Having spent over 23 years in the financial services industry, [PERSON_NAME] co…" at bounding box center [1026, 265] width 671 height 214
drag, startPoint x: 961, startPoint y: 341, endPoint x: 955, endPoint y: 225, distance: 116.2
click at [961, 228] on p "Having spent over 23 years in the financial services industry, [PERSON_NAME] co…" at bounding box center [1026, 265] width 671 height 214
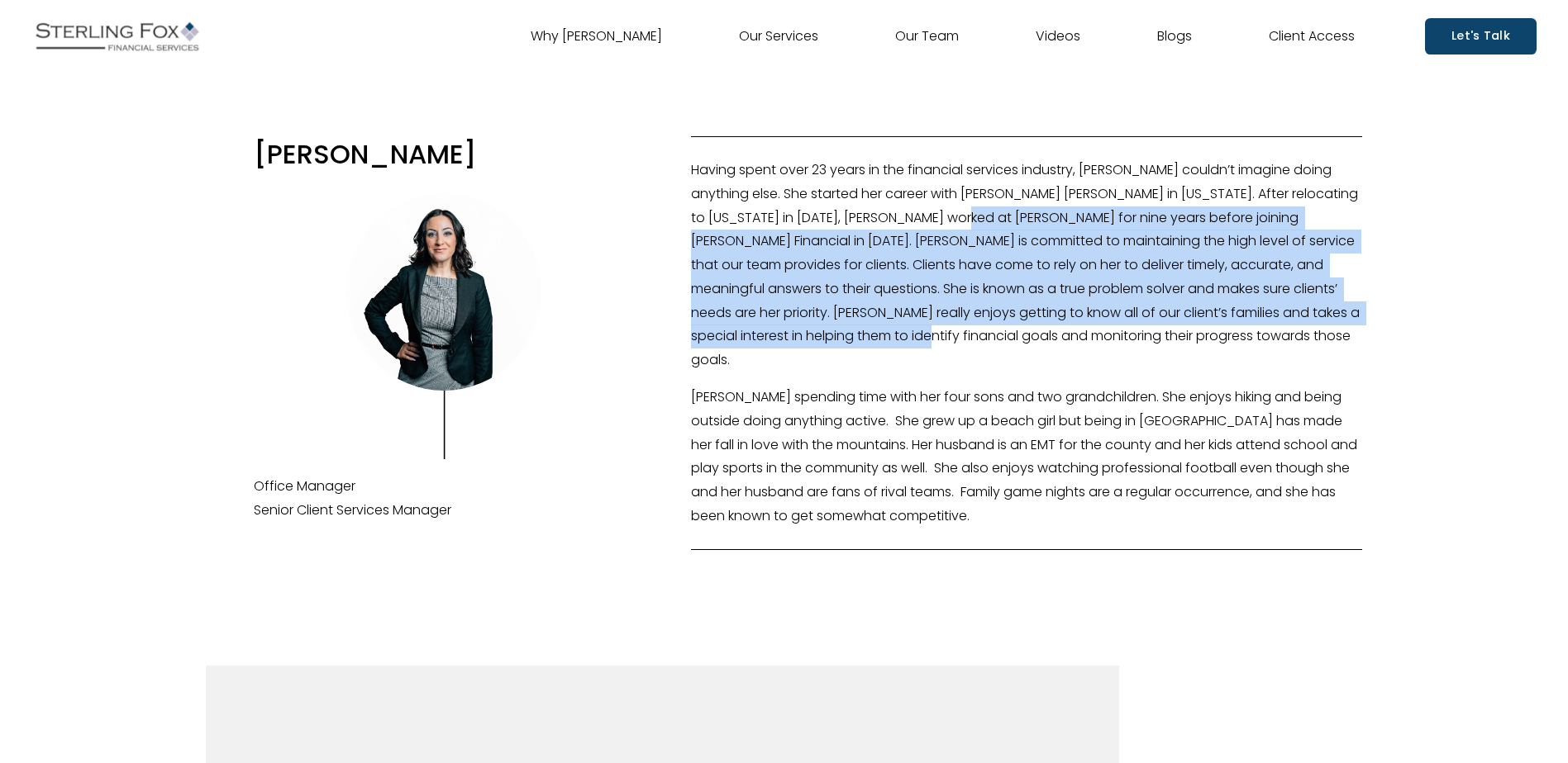
drag, startPoint x: 944, startPoint y: 222, endPoint x: 989, endPoint y: 348, distance: 133.8
click at [989, 348] on p "Having spent over 23 years in the financial services industry, [PERSON_NAME] co…" at bounding box center [1026, 265] width 671 height 214
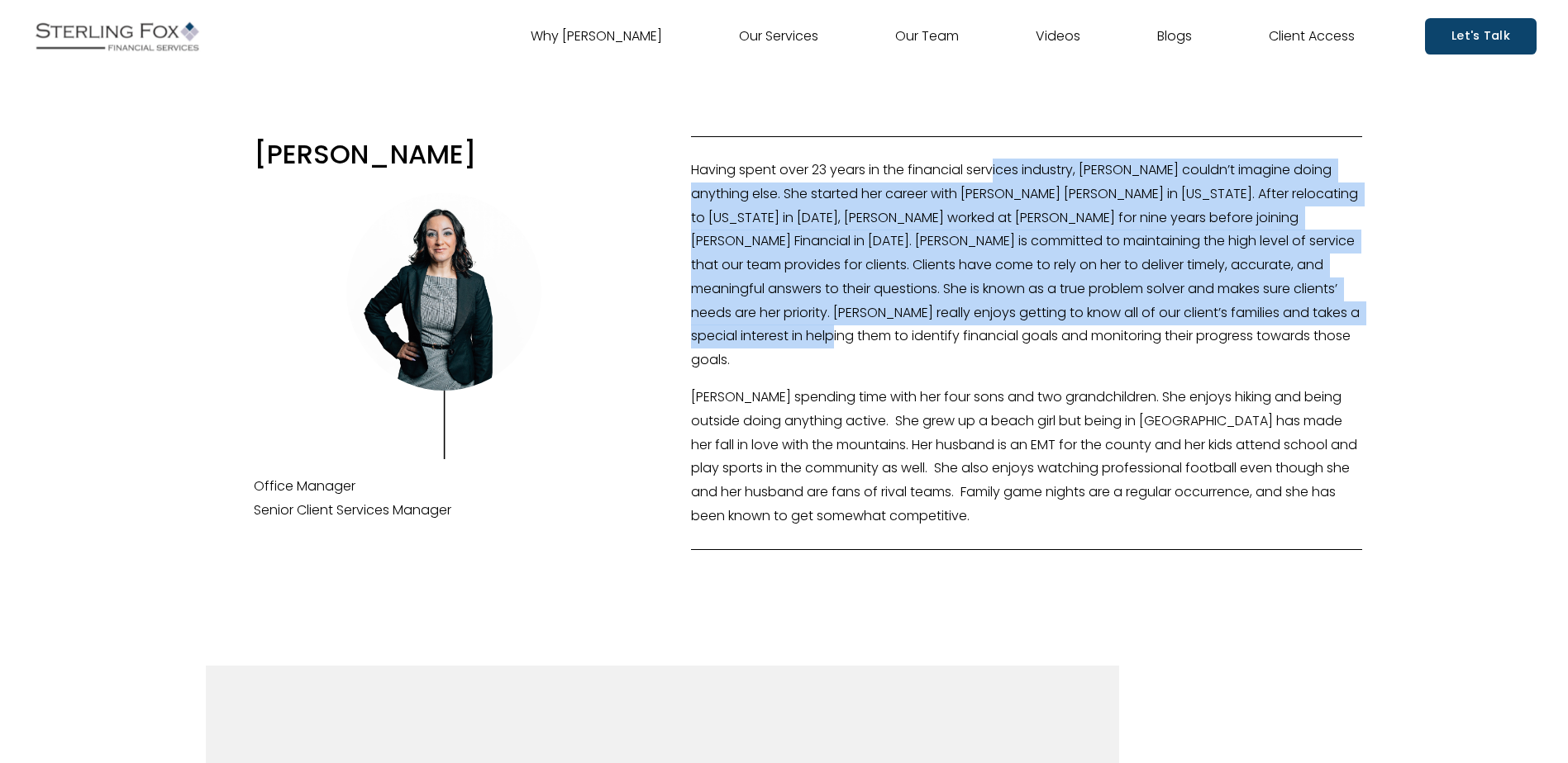
drag, startPoint x: 896, startPoint y: 335, endPoint x: 997, endPoint y: 189, distance: 177.5
click at [997, 189] on p "Having spent over 23 years in the financial services industry, [PERSON_NAME] co…" at bounding box center [1026, 265] width 671 height 214
drag, startPoint x: 997, startPoint y: 189, endPoint x: 974, endPoint y: 345, distance: 157.7
click at [974, 345] on p "Having spent over 23 years in the financial services industry, [PERSON_NAME] co…" at bounding box center [1026, 265] width 671 height 214
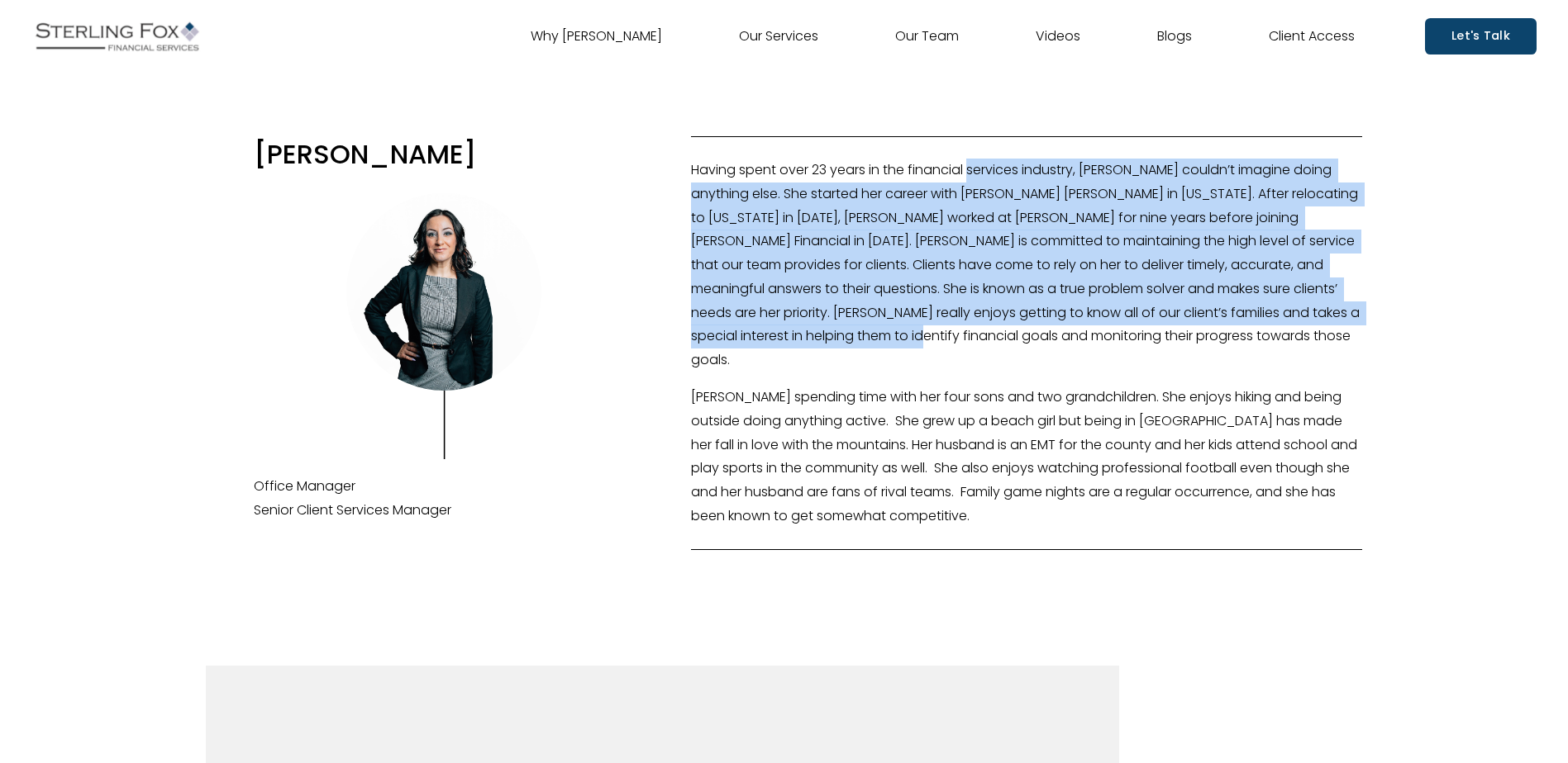
click at [974, 345] on p "Having spent over 23 years in the financial services industry, [PERSON_NAME] co…" at bounding box center [1026, 265] width 671 height 214
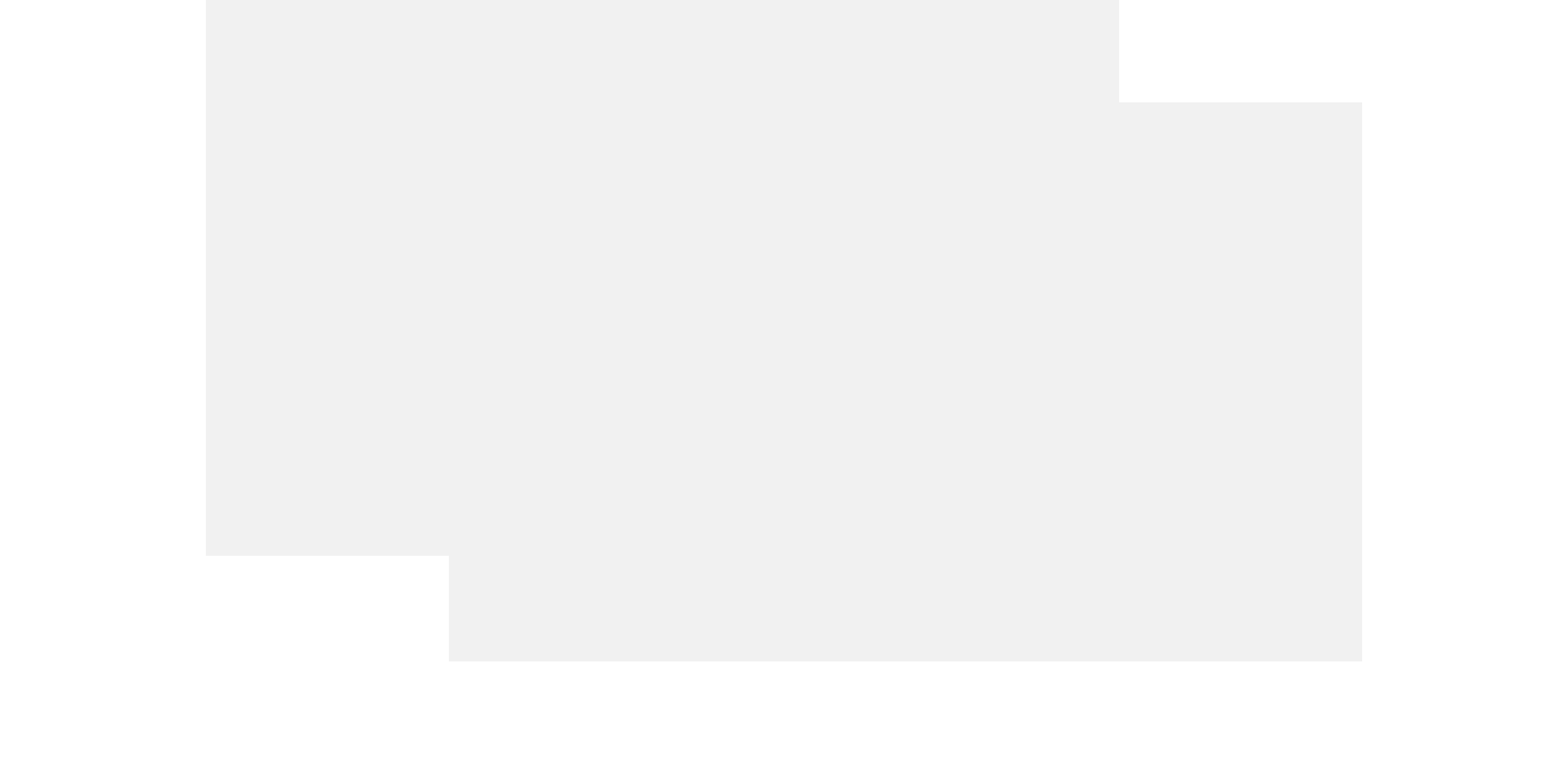
scroll to position [743, 0]
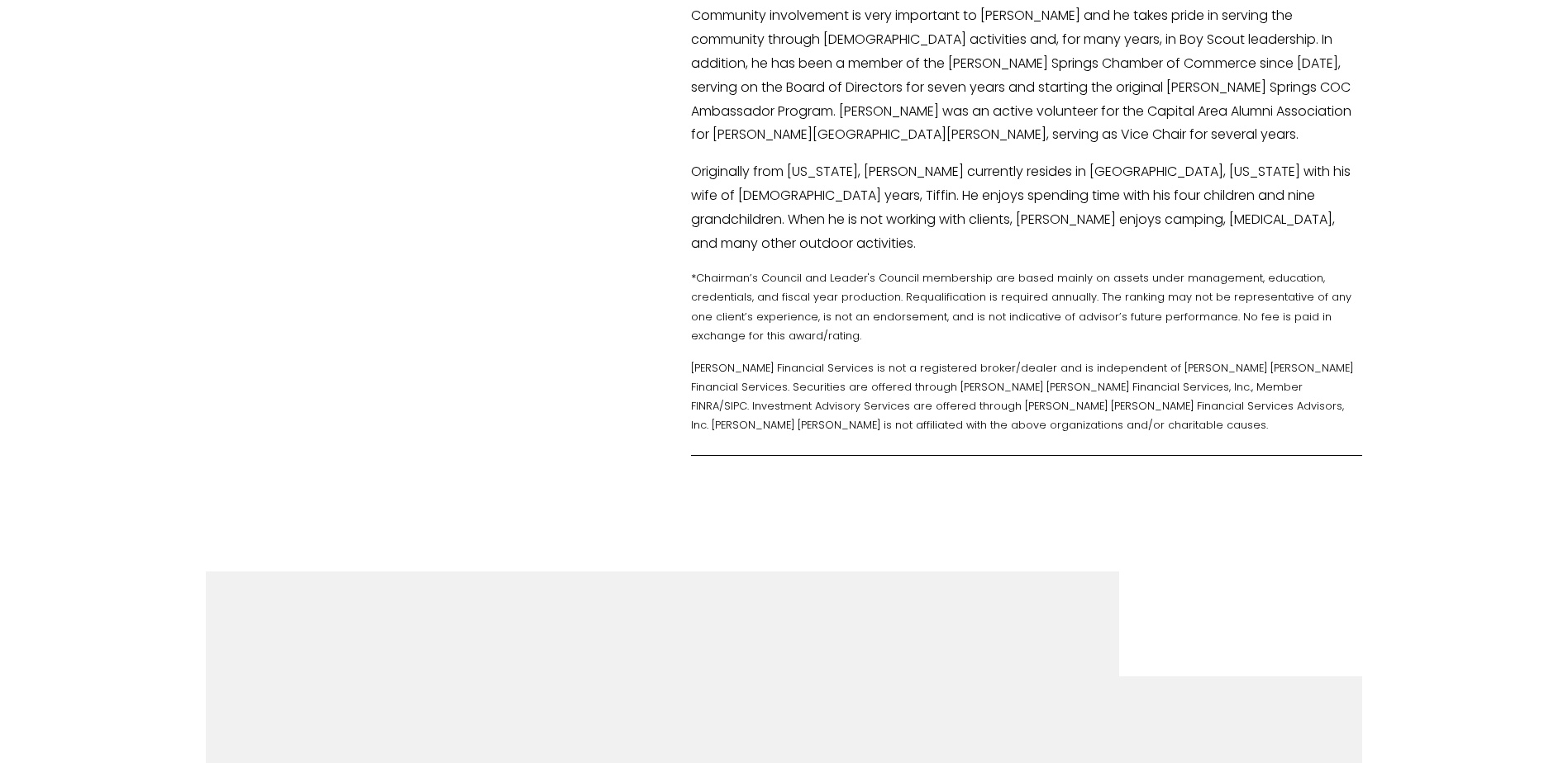
scroll to position [661, 0]
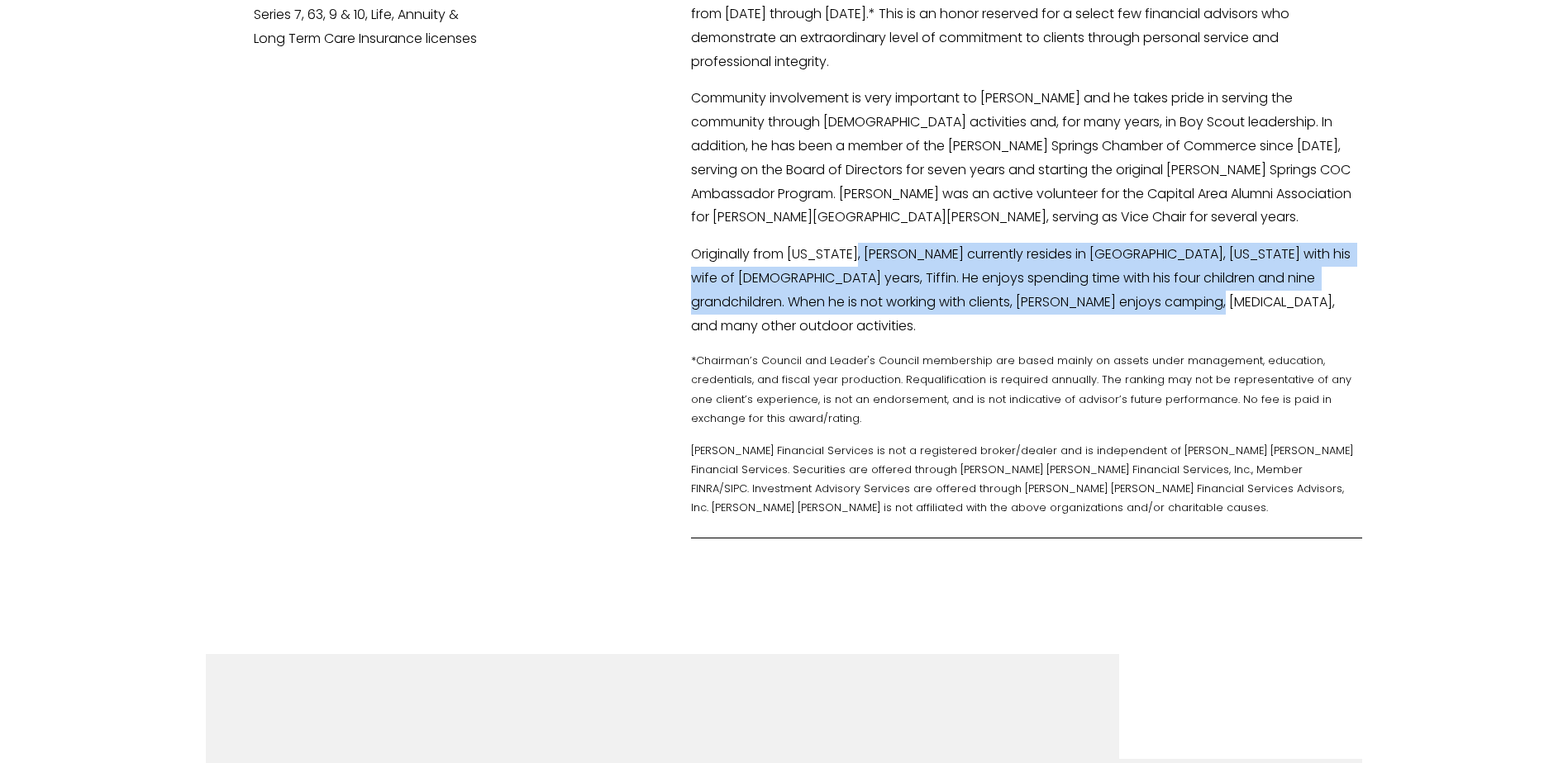
drag, startPoint x: 868, startPoint y: 217, endPoint x: 1238, endPoint y: 258, distance: 372.3
click at [1238, 258] on p "Originally from Connecticut, Bob currently resides in Apex, North Carolina with…" at bounding box center [1026, 290] width 671 height 95
drag, startPoint x: 1227, startPoint y: 270, endPoint x: 626, endPoint y: 220, distance: 603.1
click at [626, 220] on div "Robert W. Volpe, CFP®" at bounding box center [784, 7] width 1568 height 1087
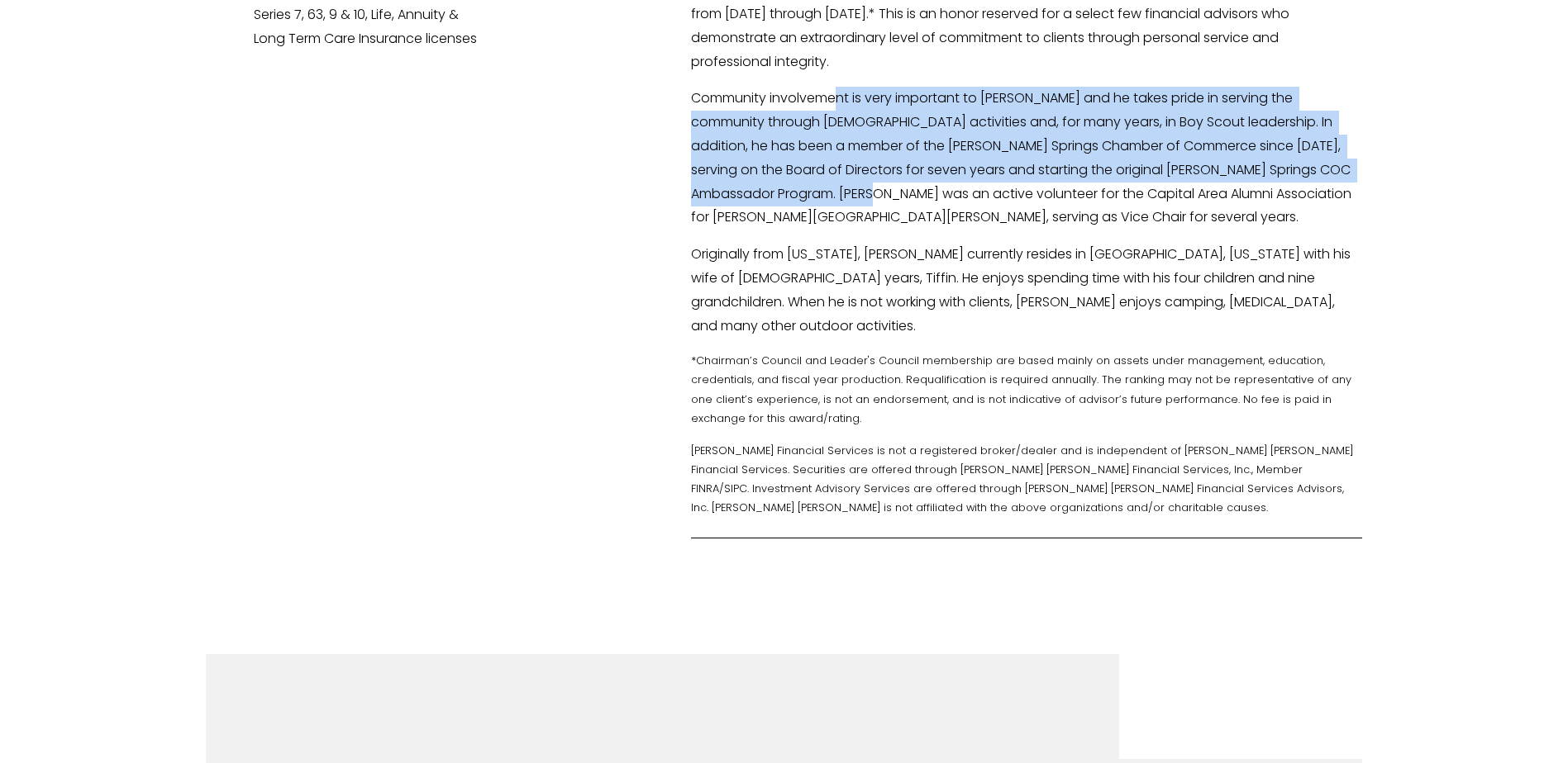
drag, startPoint x: 839, startPoint y: 64, endPoint x: 861, endPoint y: 169, distance: 107.3
click at [861, 169] on p "Community involvement is very important to Bob and he takes pride in serving th…" at bounding box center [1026, 159] width 671 height 143
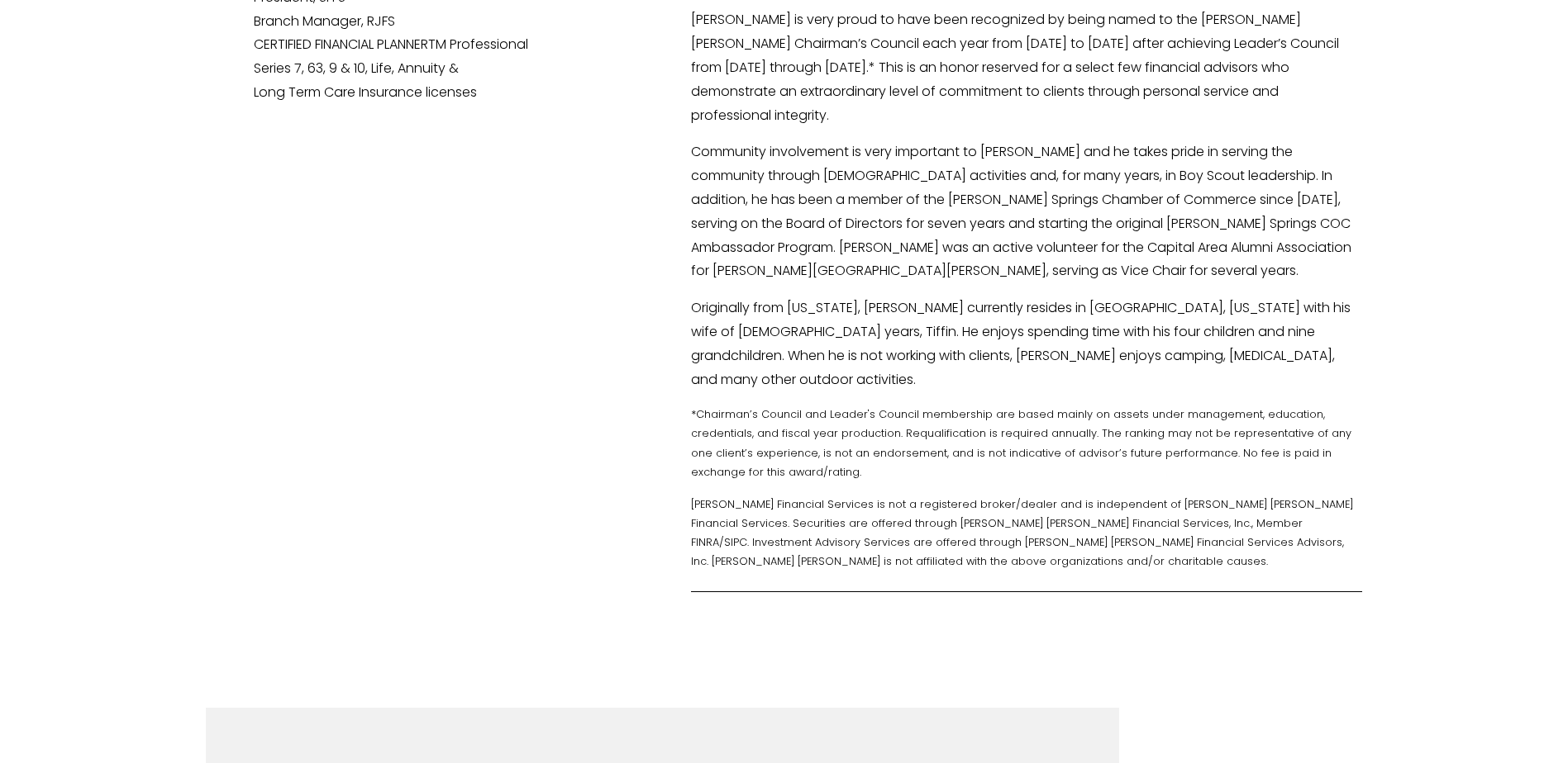
scroll to position [579, 0]
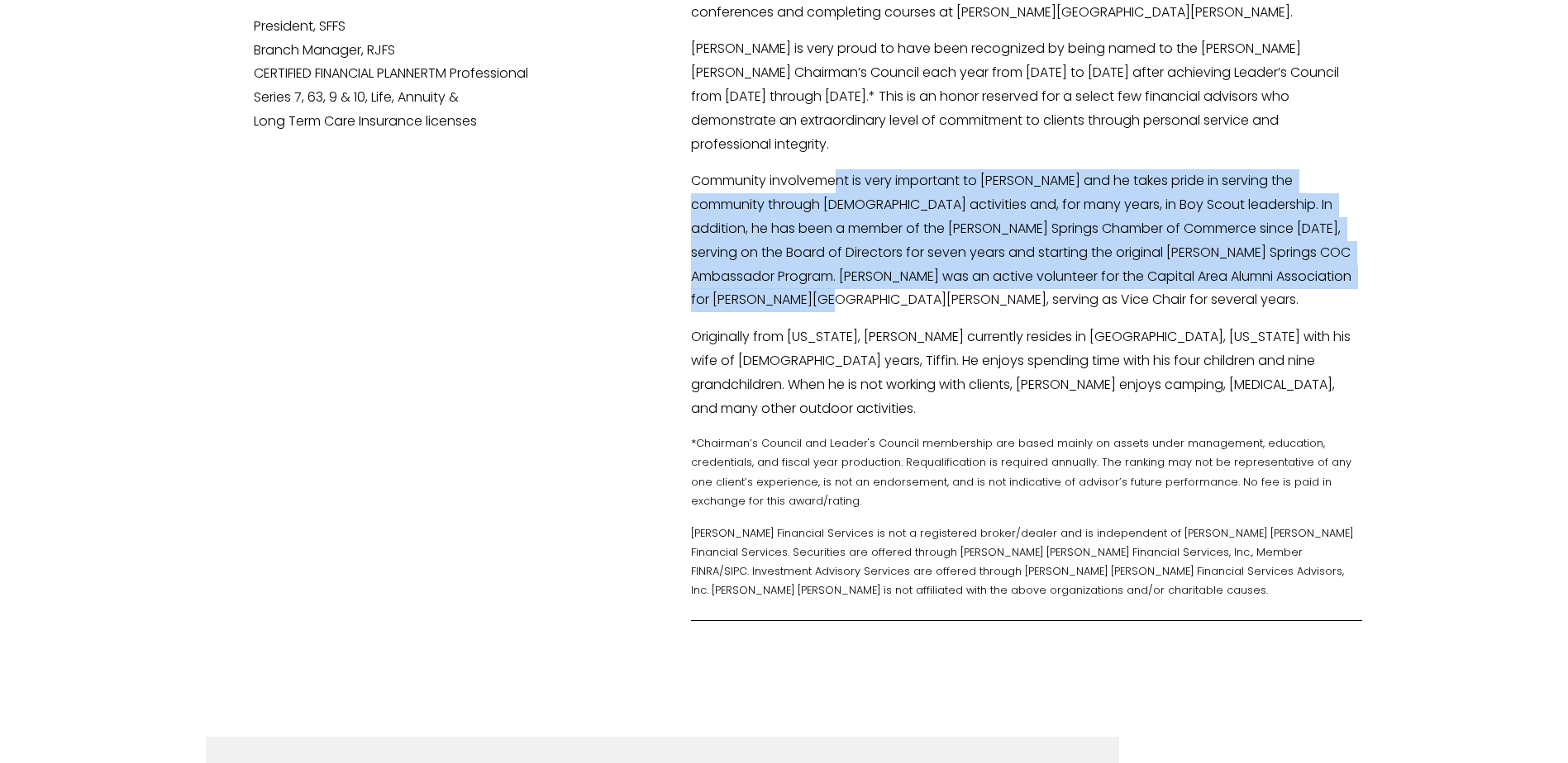
drag, startPoint x: 842, startPoint y: 144, endPoint x: 879, endPoint y: 261, distance: 122.7
click at [879, 261] on p "Community involvement is very important to Bob and he takes pride in serving th…" at bounding box center [1026, 241] width 671 height 143
drag, startPoint x: 851, startPoint y: 262, endPoint x: 836, endPoint y: 158, distance: 105.1
click at [836, 169] on p "Community involvement is very important to Bob and he takes pride in serving th…" at bounding box center [1026, 241] width 671 height 143
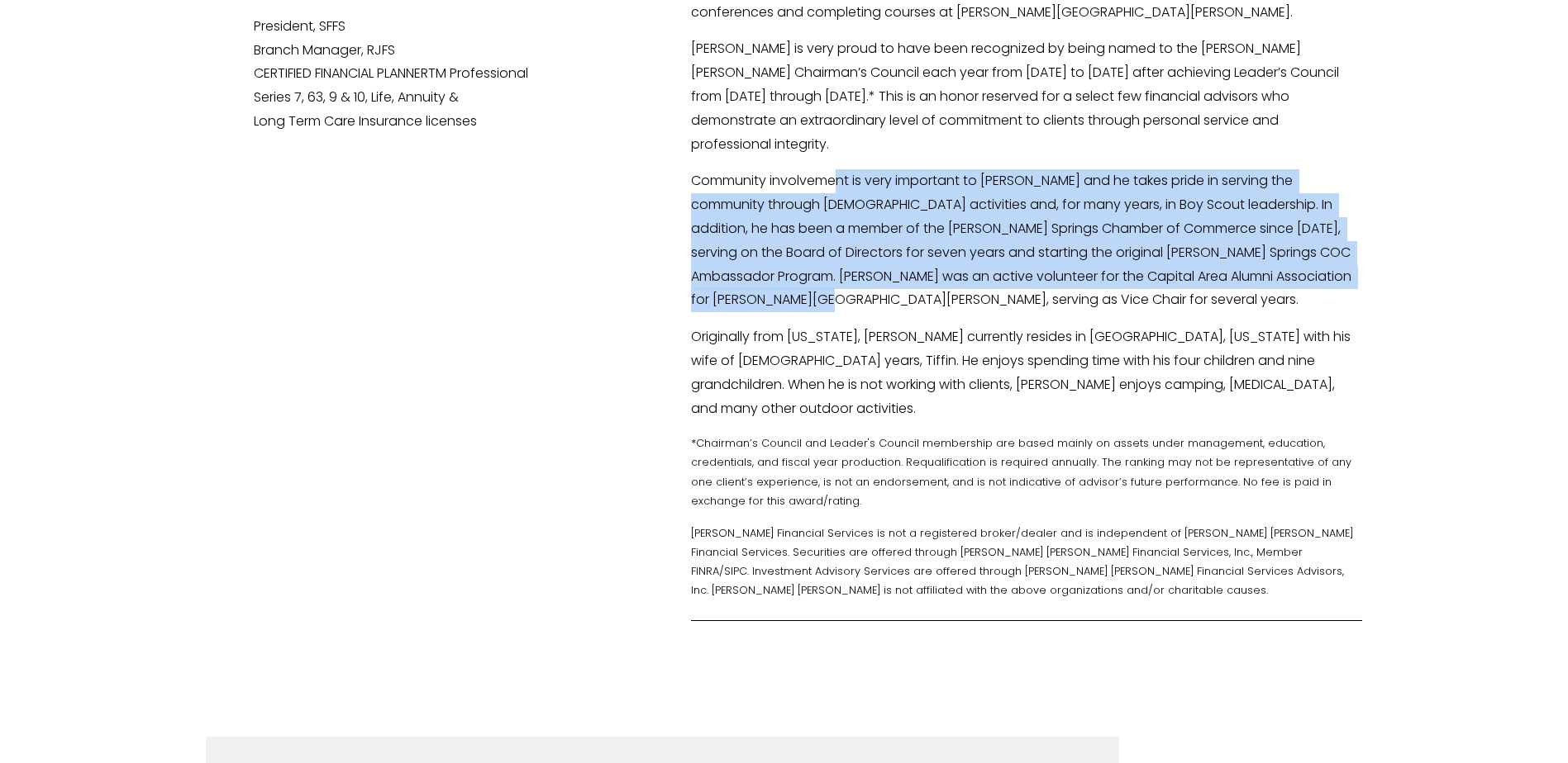
click at [836, 169] on p "Community involvement is very important to Bob and he takes pride in serving th…" at bounding box center [1026, 241] width 671 height 143
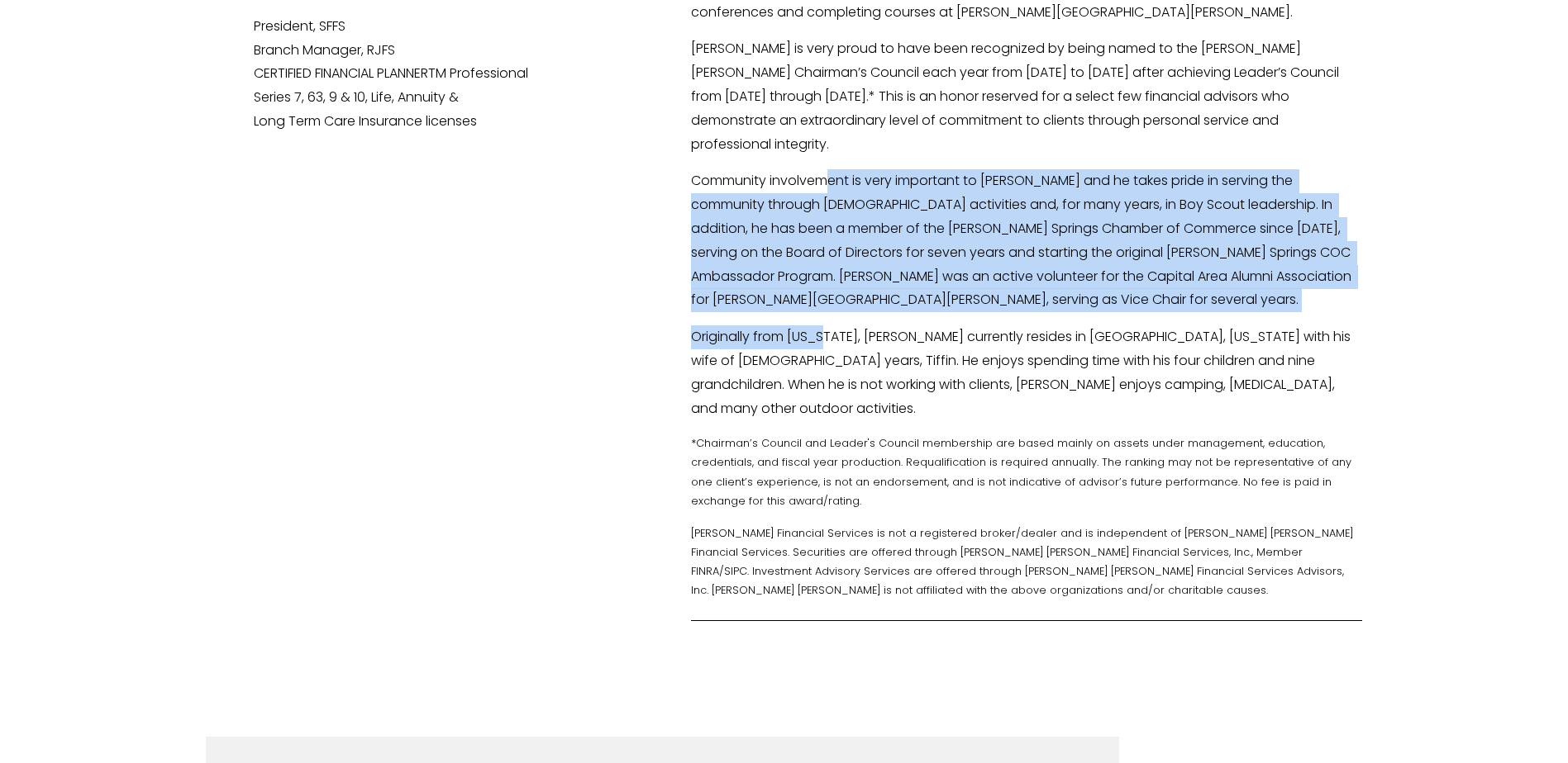
drag, startPoint x: 832, startPoint y: 167, endPoint x: 838, endPoint y: 289, distance: 122.1
click at [838, 289] on div "For more than 23 years, Bob has helped clients manage their portfolios through …" at bounding box center [1026, 90] width 671 height 1019
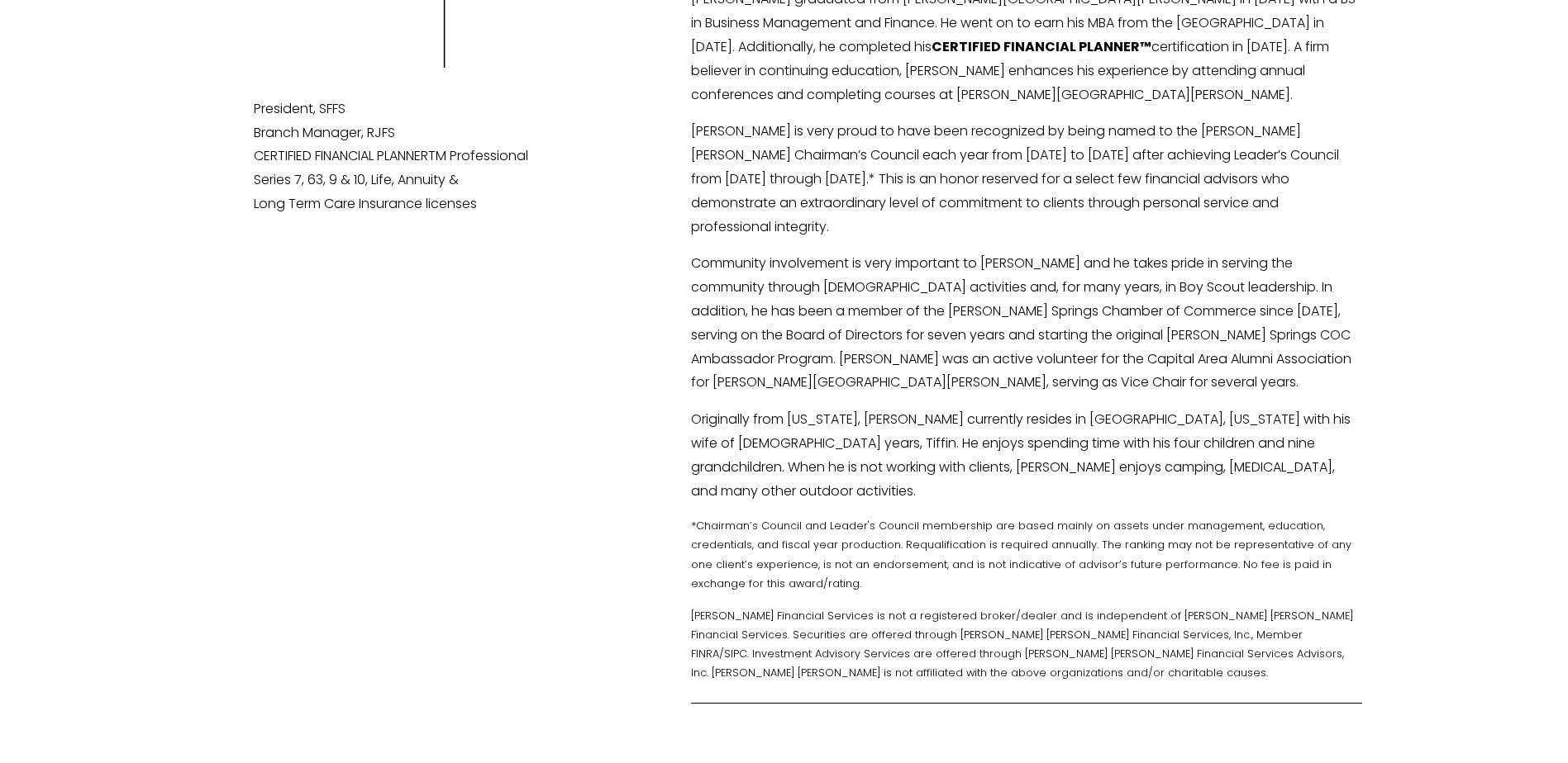
scroll to position [413, 0]
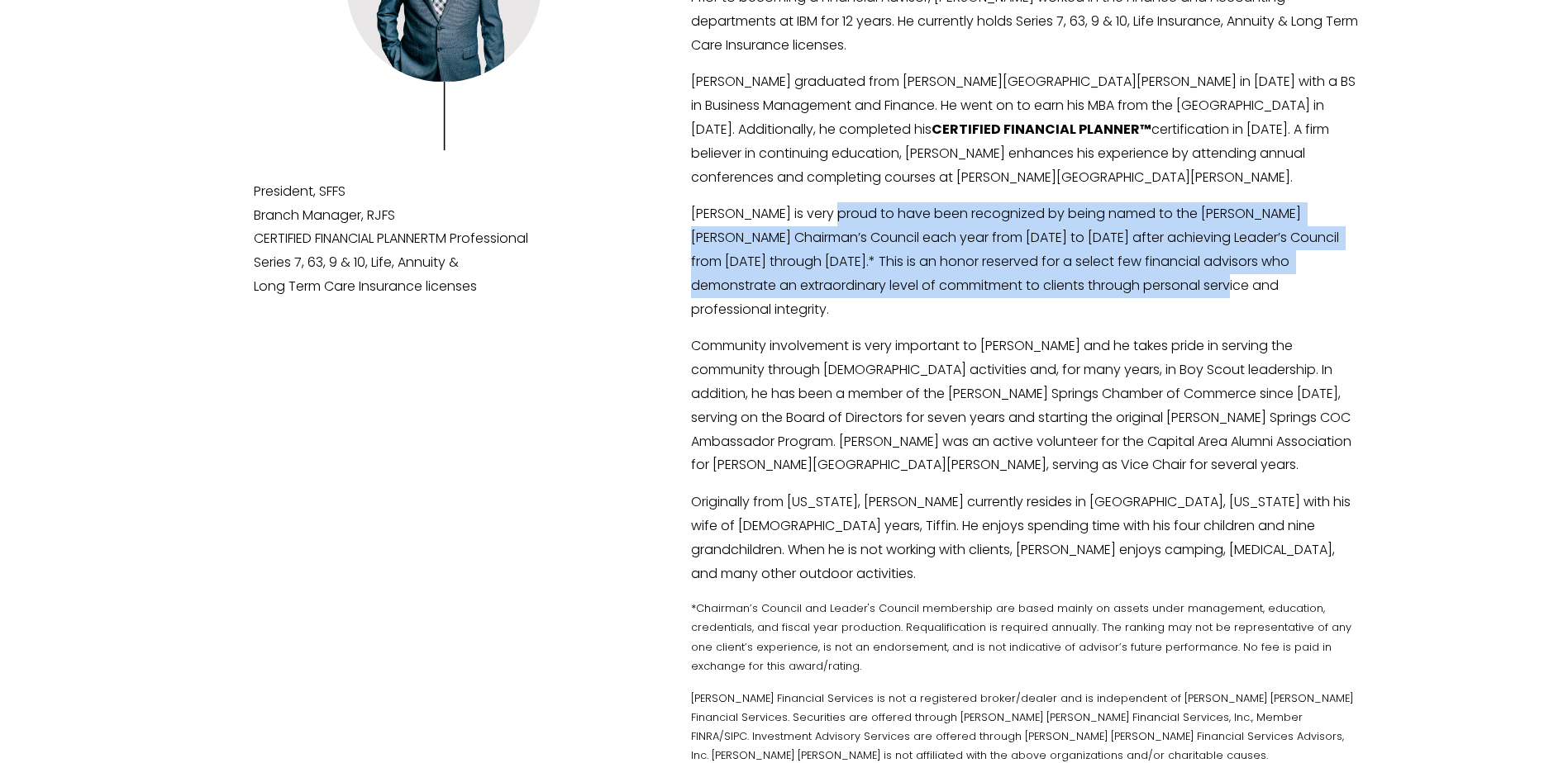
drag, startPoint x: 831, startPoint y: 208, endPoint x: 1248, endPoint y: 267, distance: 421.2
click at [1248, 267] on p "Bob is very proud to have been recognized by being named to the Raymond James C…" at bounding box center [1026, 261] width 671 height 119
drag, startPoint x: 1232, startPoint y: 267, endPoint x: 676, endPoint y: 203, distance: 559.7
click at [676, 203] on div "Robert W. Volpe, CFP®" at bounding box center [784, 255] width 1568 height 1087
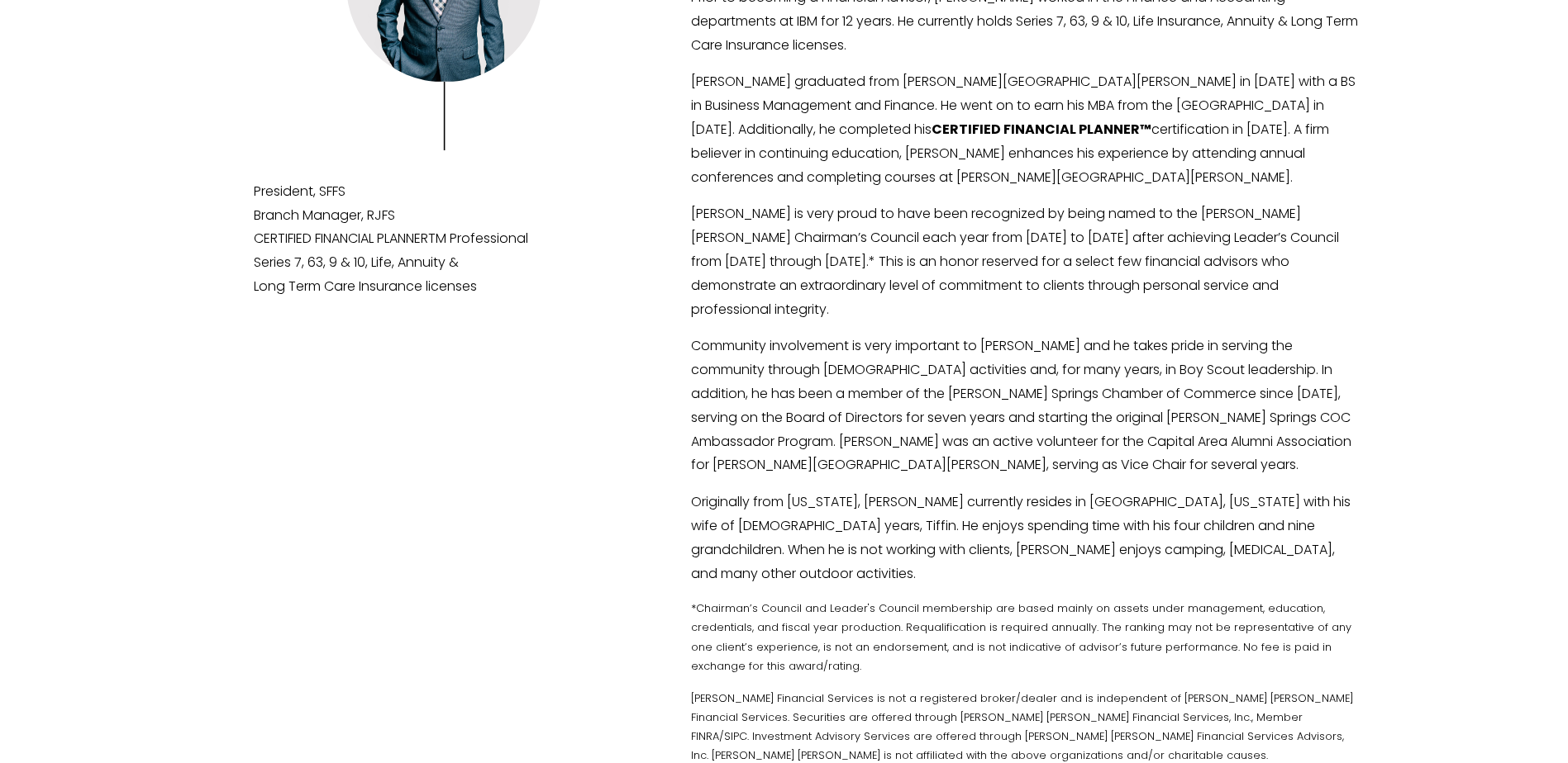
click at [849, 451] on div "For more than 23 years, Bob has helped clients manage their portfolios through …" at bounding box center [1026, 255] width 671 height 1019
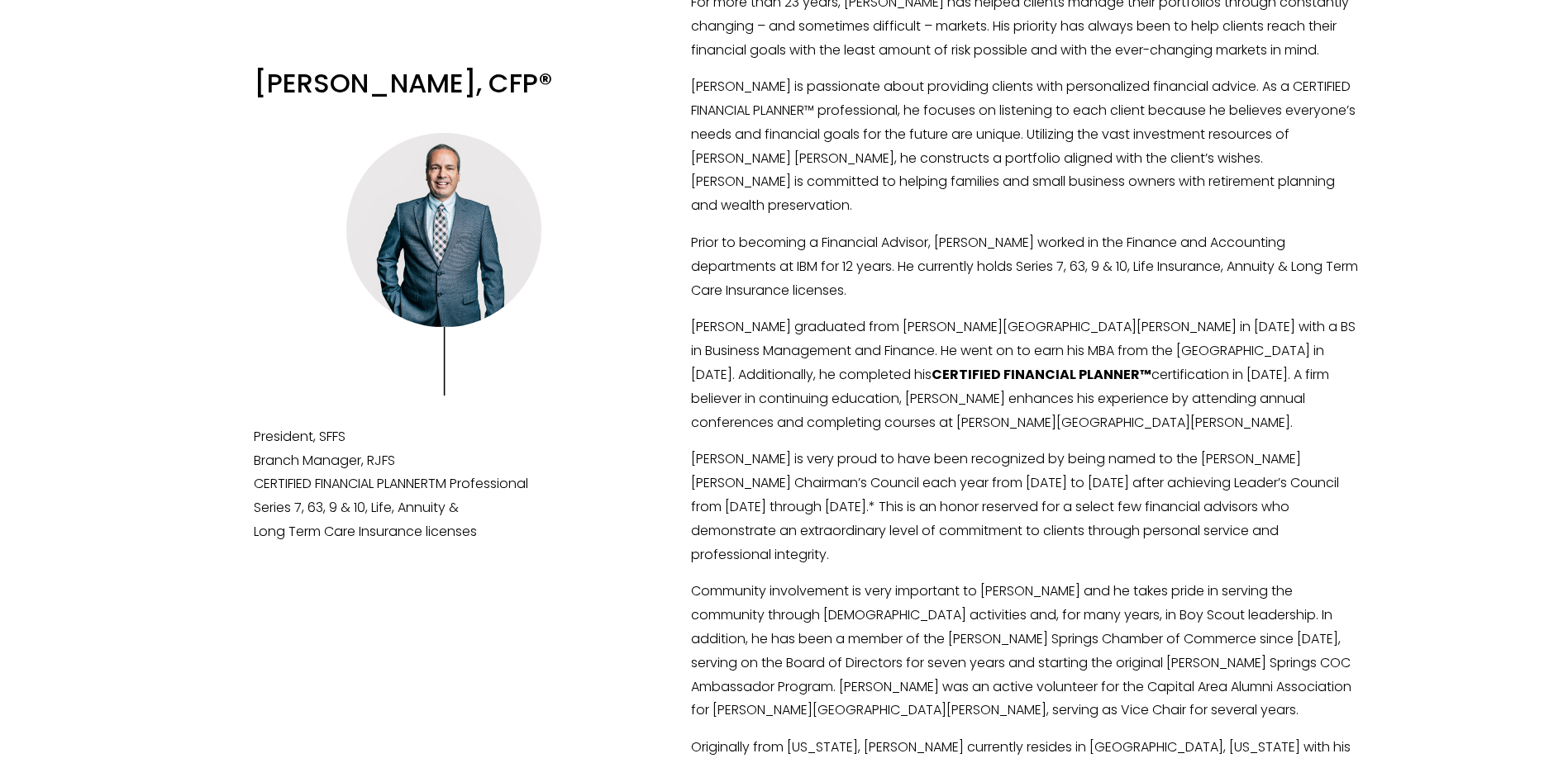
scroll to position [166, 0]
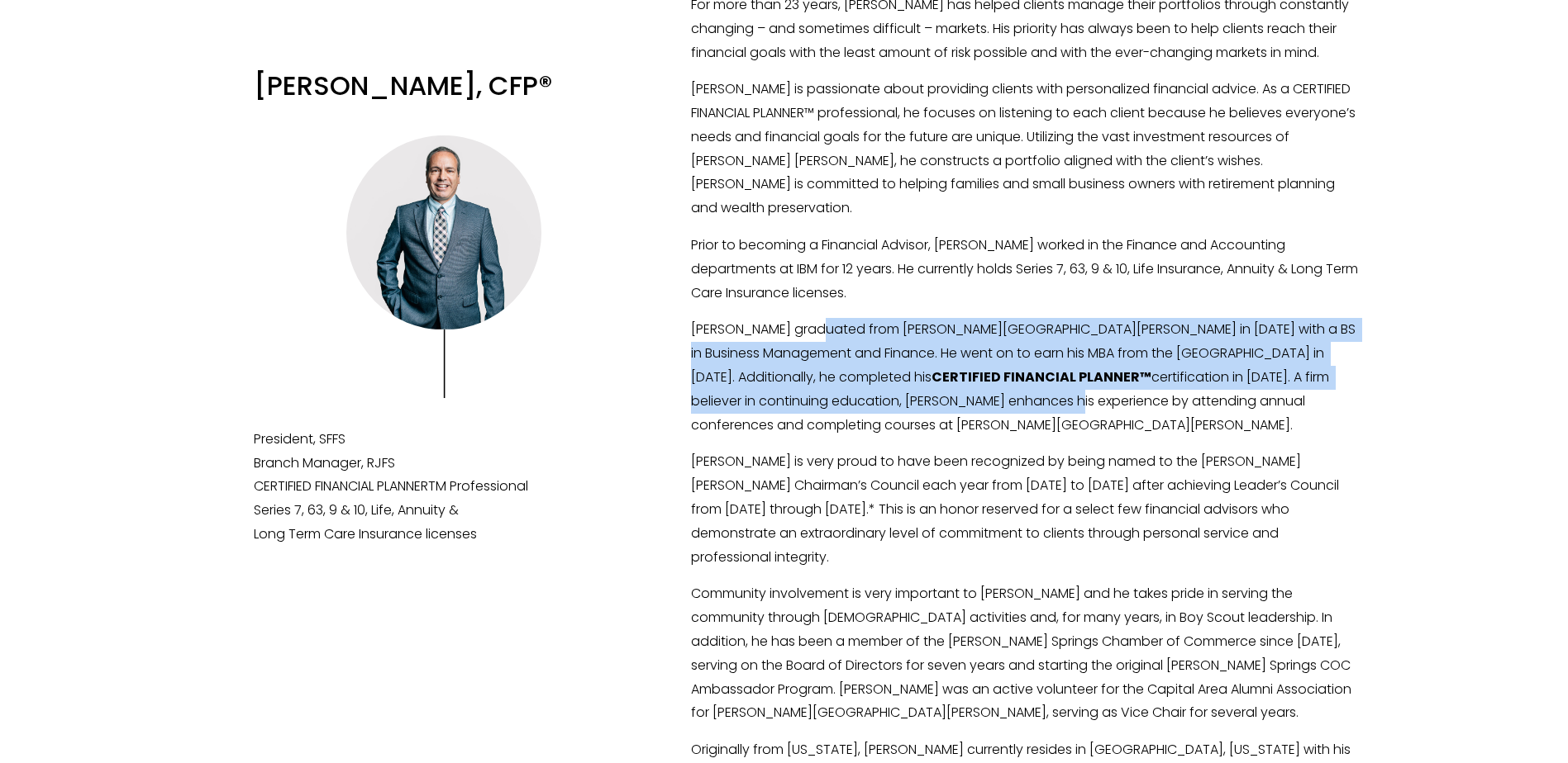
drag, startPoint x: 823, startPoint y: 318, endPoint x: 841, endPoint y: 400, distance: 84.0
click at [841, 400] on p "Bob graduated from Brigham Young University in 1988 with a BS in Business Manag…" at bounding box center [1026, 377] width 671 height 119
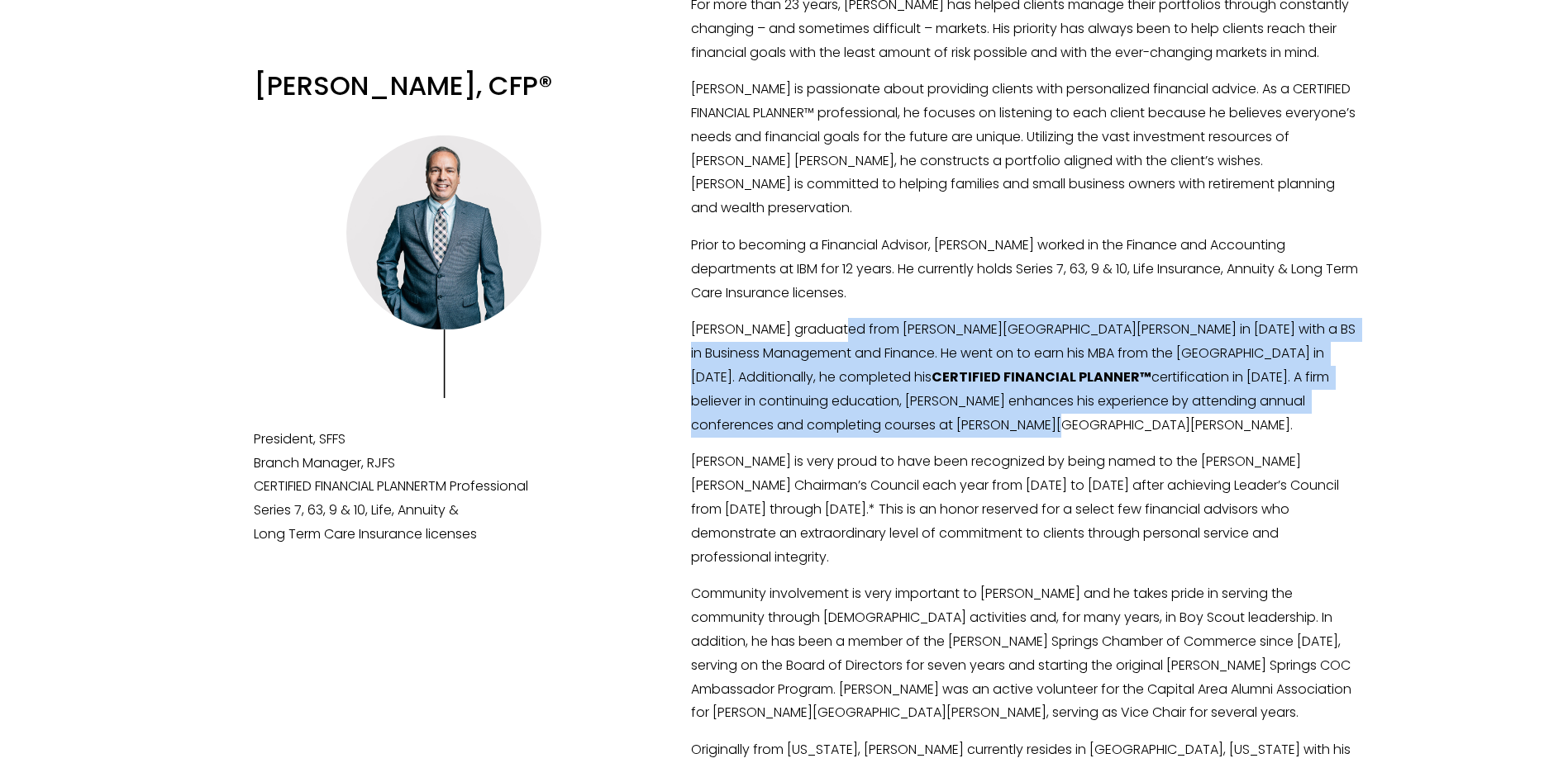
drag, startPoint x: 840, startPoint y: 407, endPoint x: 841, endPoint y: 305, distance: 102.0
click at [841, 305] on div "For more than 23 years, Bob has helped clients manage their portfolios through …" at bounding box center [1026, 503] width 671 height 1019
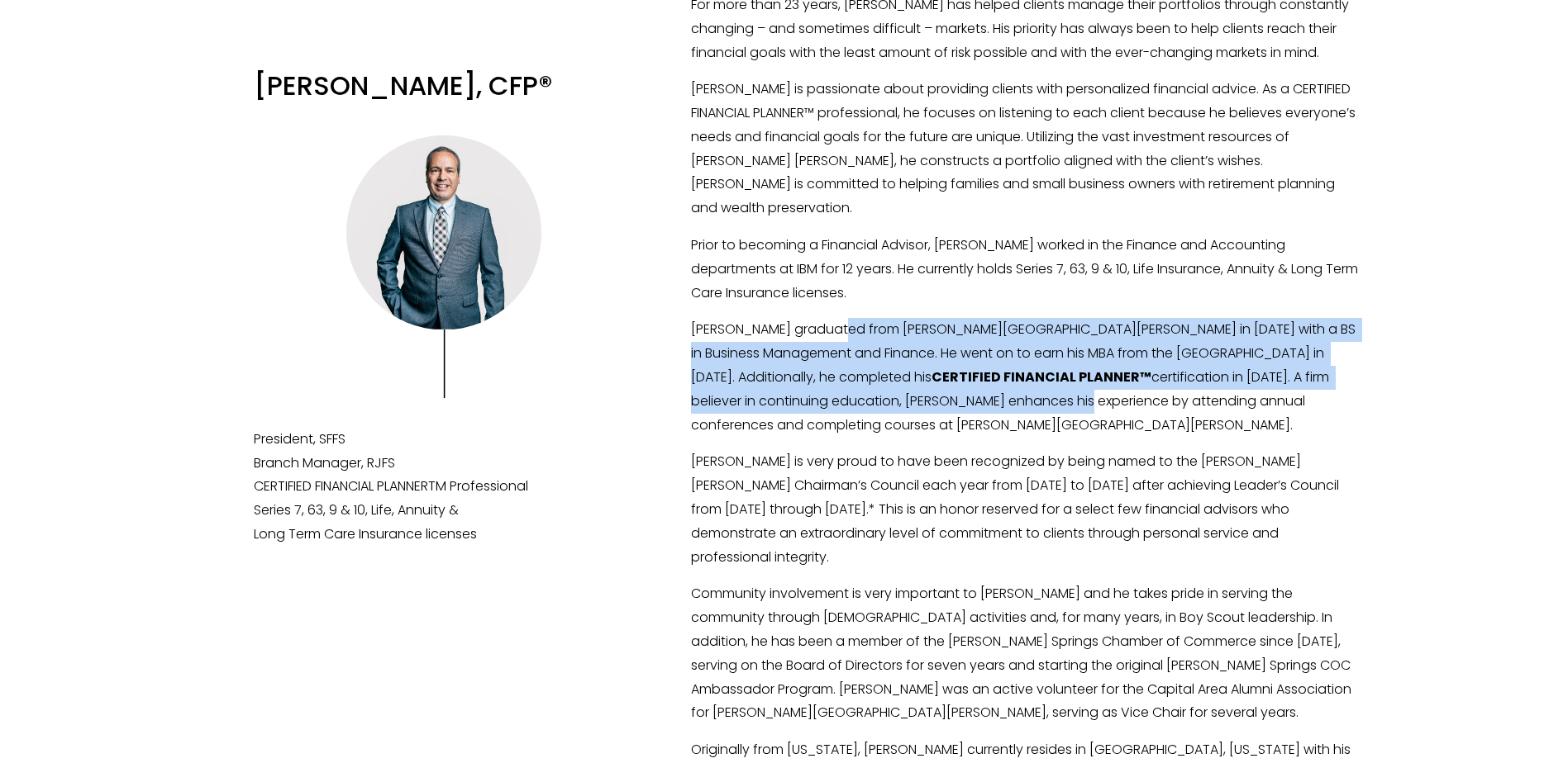
drag, startPoint x: 841, startPoint y: 304, endPoint x: 853, endPoint y: 392, distance: 88.8
click at [853, 392] on div "For more than 23 years, Bob has helped clients manage their portfolios through …" at bounding box center [1026, 503] width 671 height 1019
click at [853, 392] on p "Bob graduated from Brigham Young University in 1988 with a BS in Business Manag…" at bounding box center [1026, 377] width 671 height 119
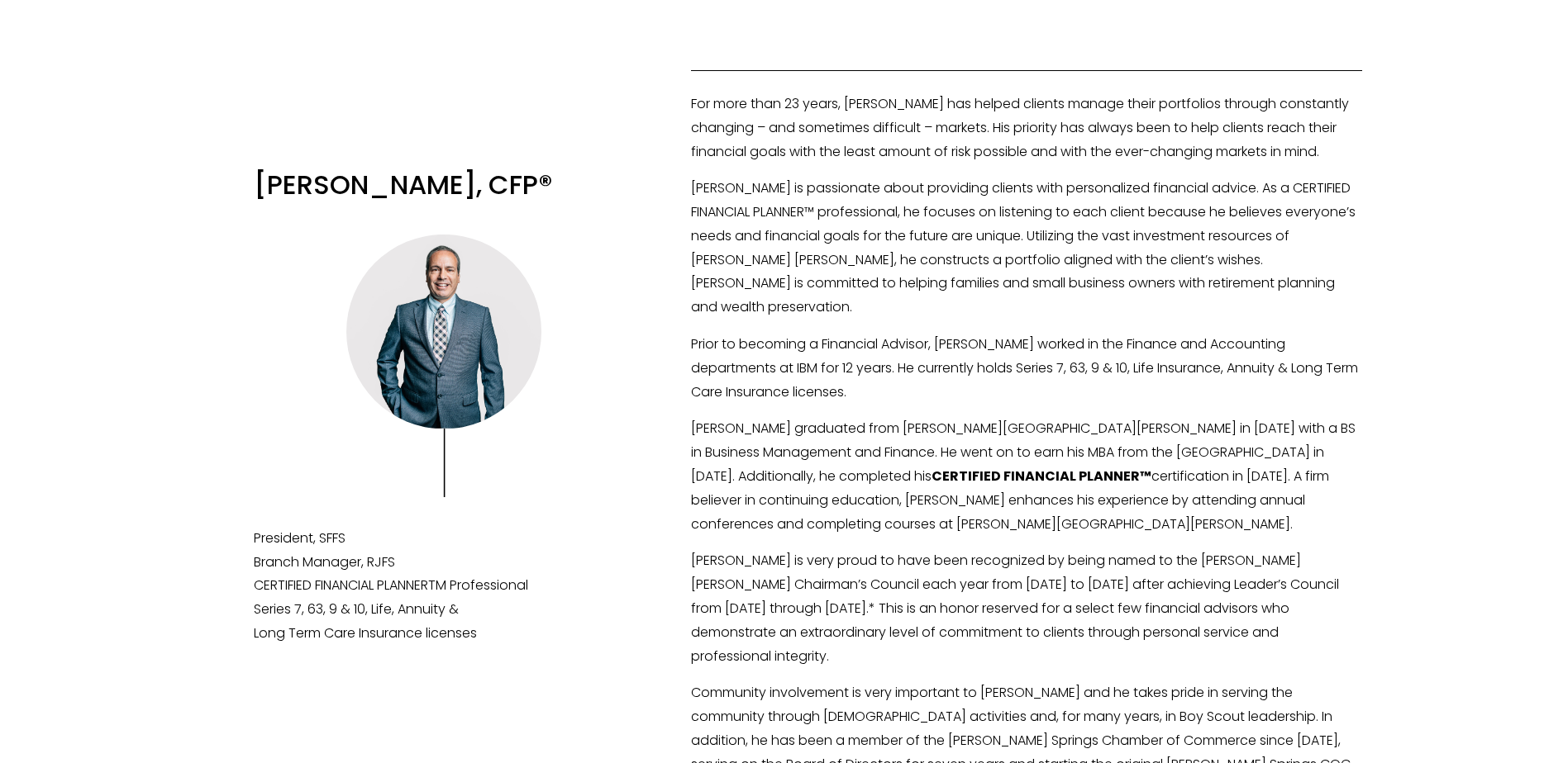
scroll to position [0, 0]
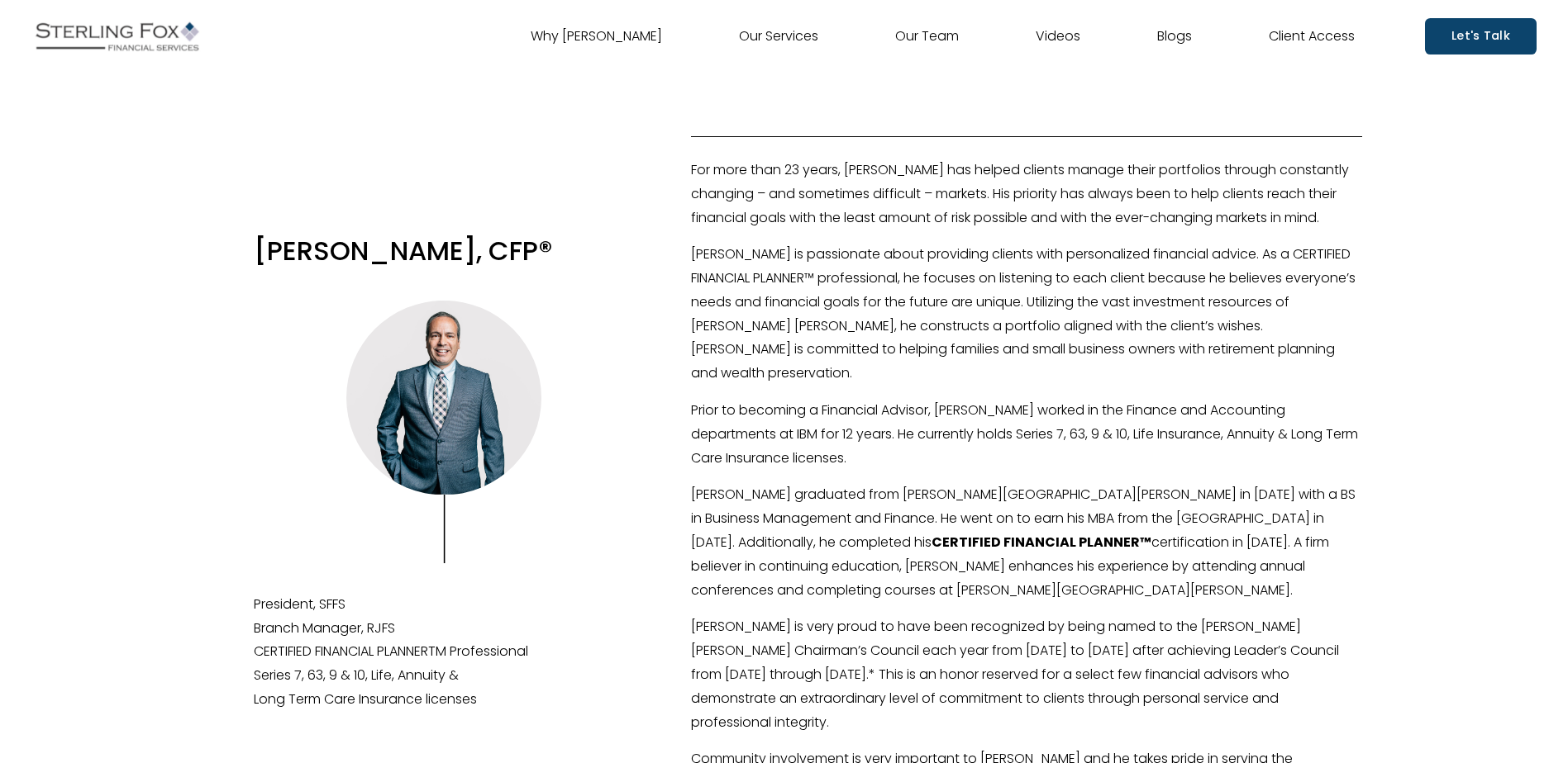
click at [941, 34] on link "Our Team" at bounding box center [926, 37] width 64 height 27
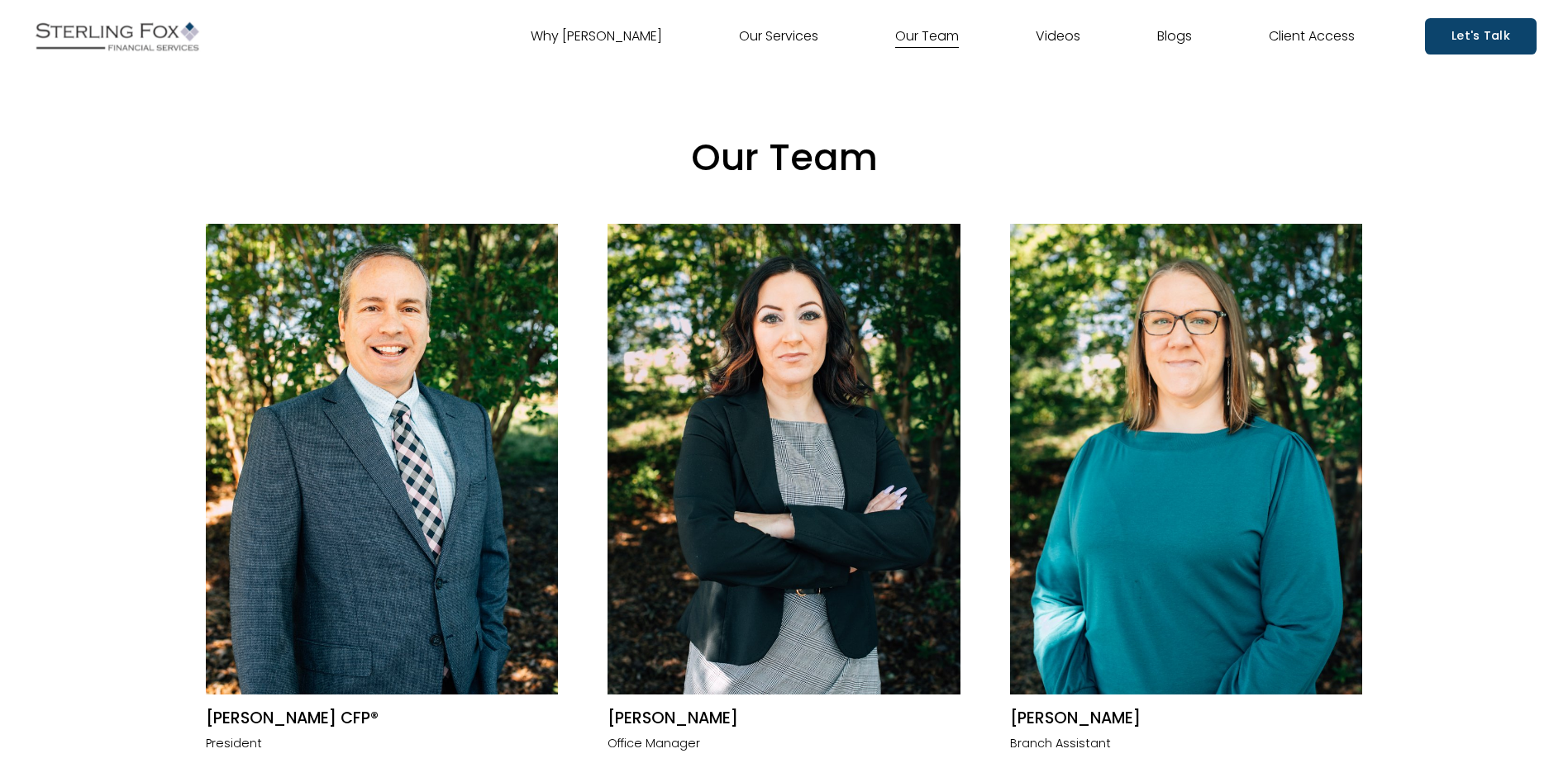
click at [1238, 496] on img at bounding box center [1186, 459] width 353 height 471
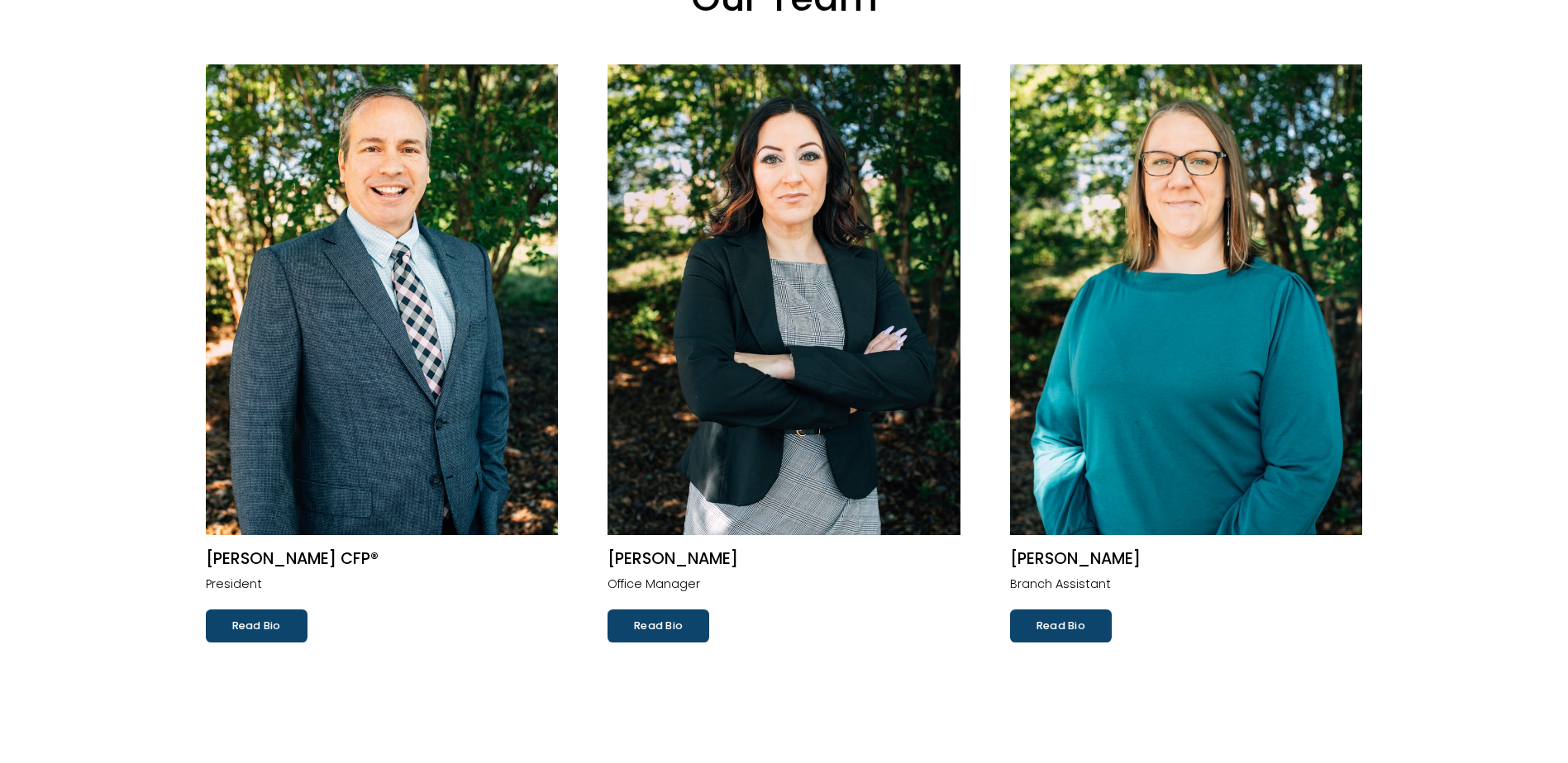
scroll to position [166, 0]
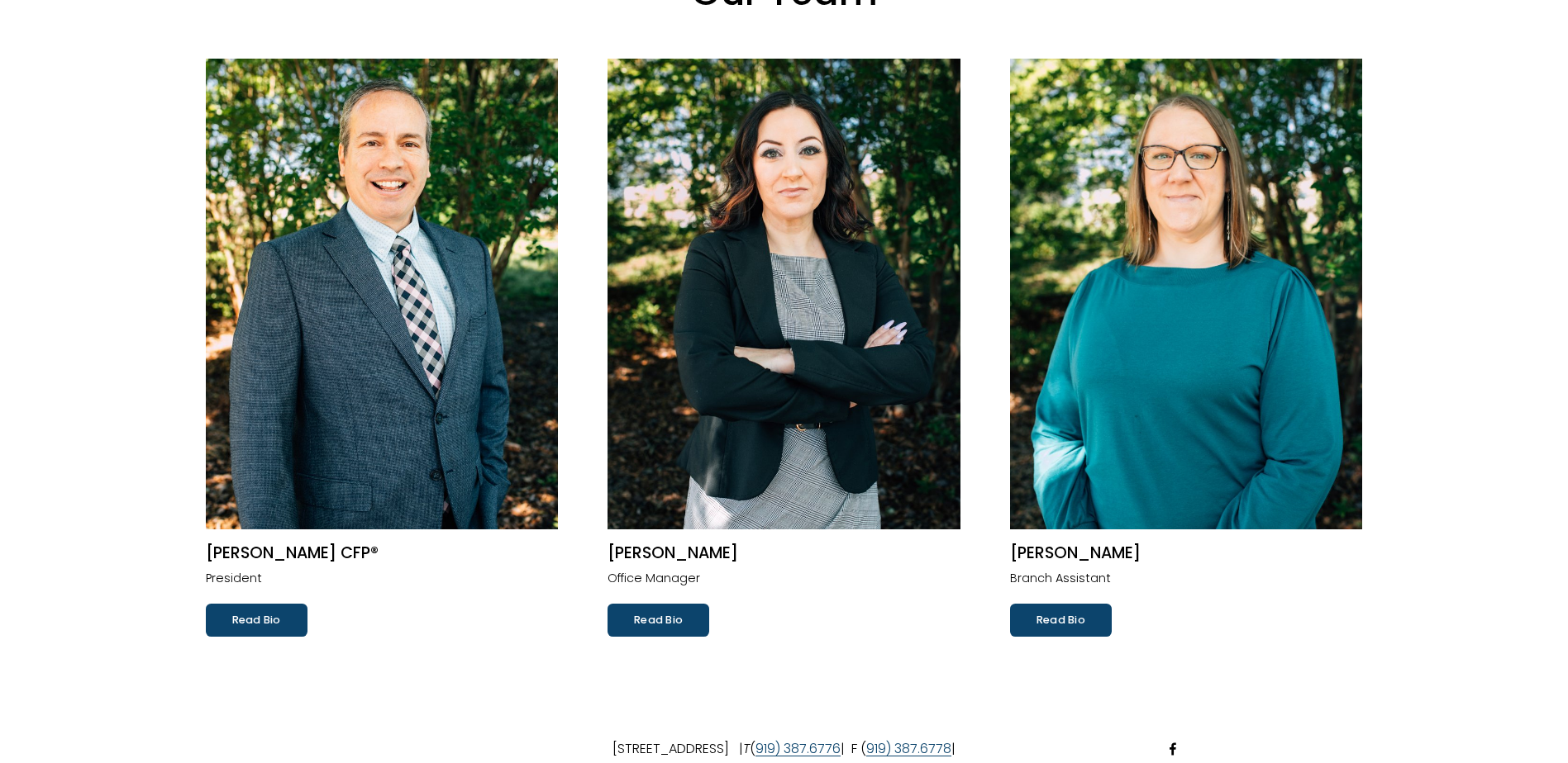
click at [1057, 624] on link "Read Bio" at bounding box center [1060, 620] width 101 height 33
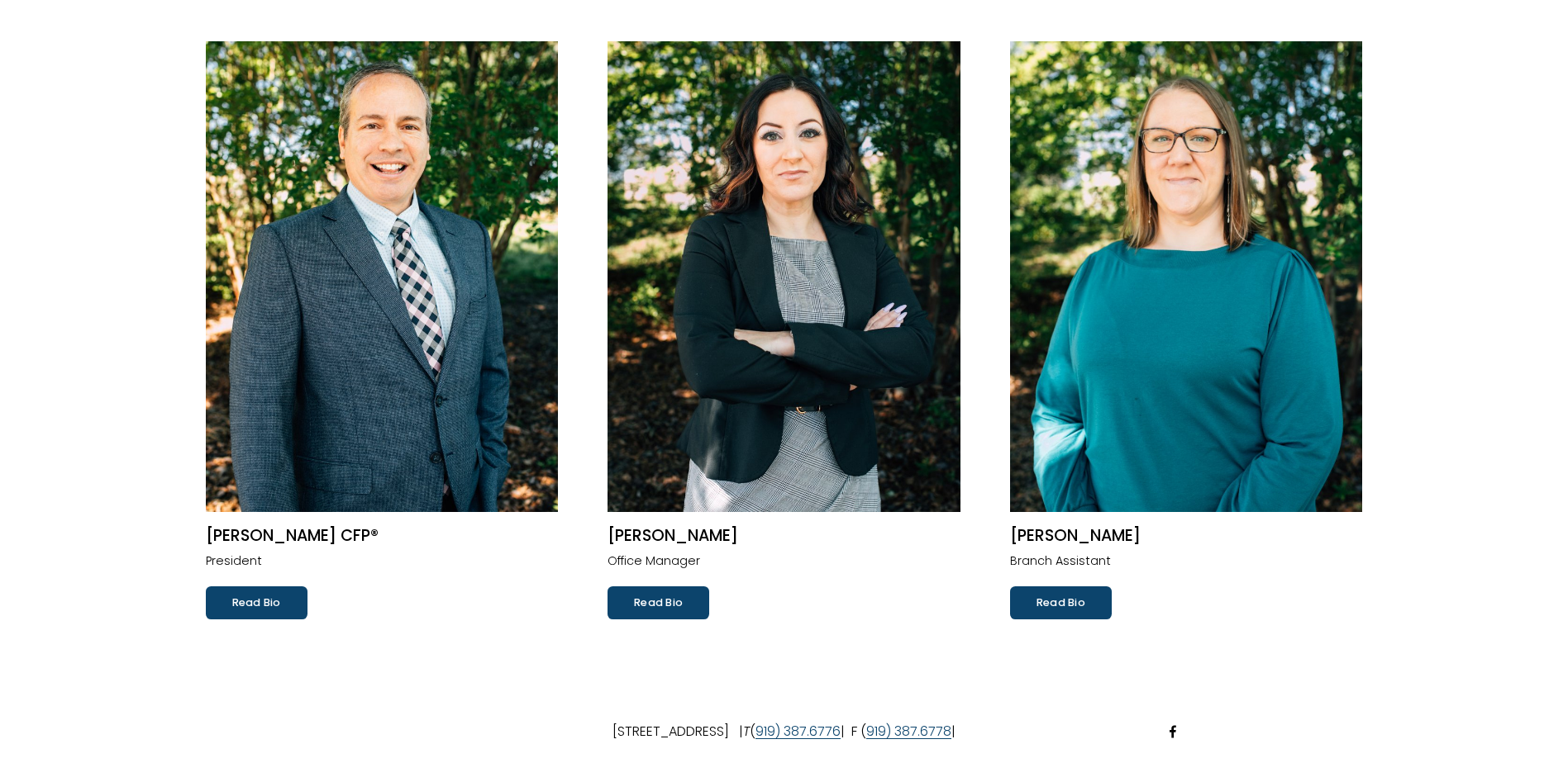
scroll to position [0, 0]
